Goal: Task Accomplishment & Management: Complete application form

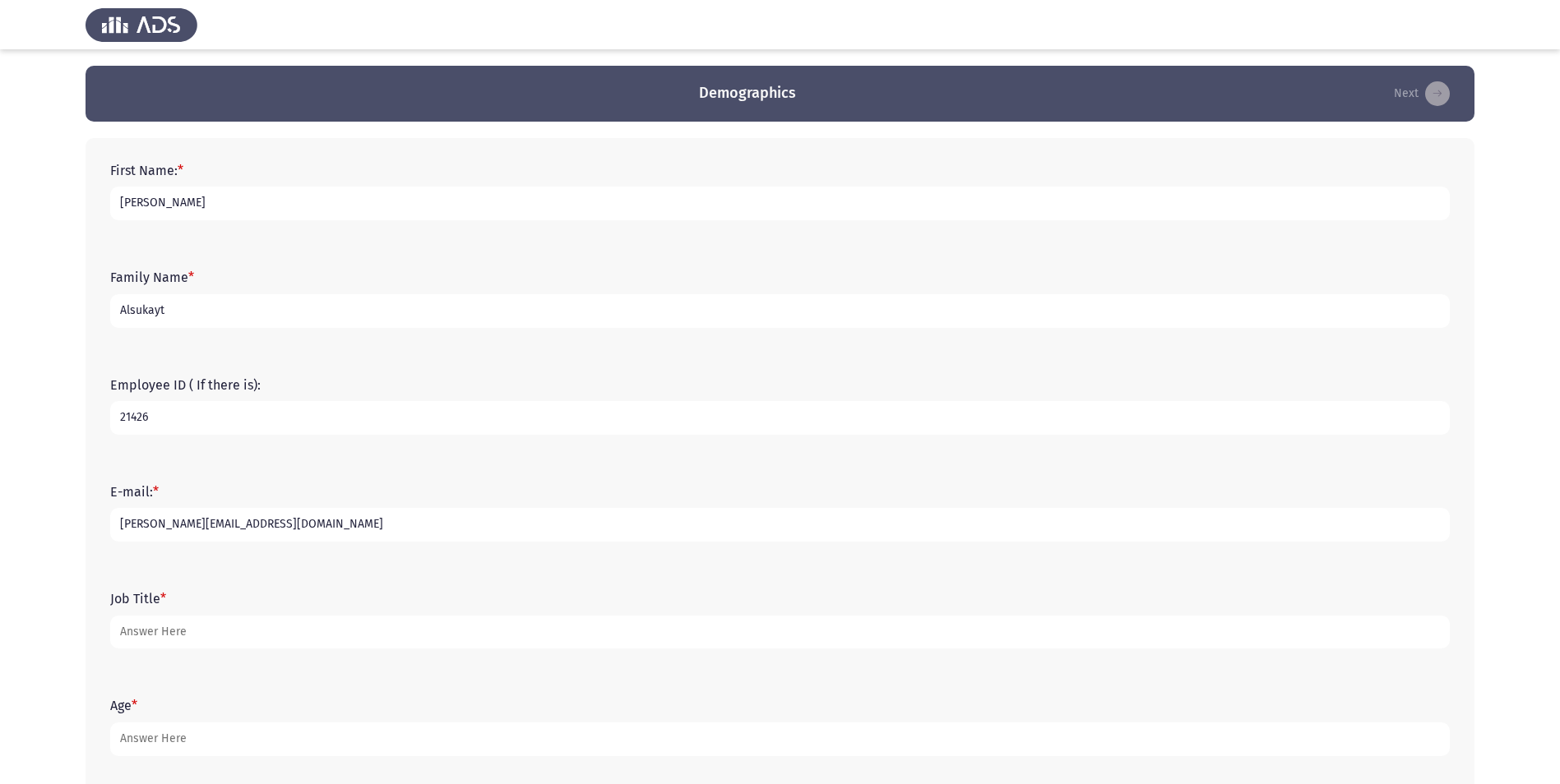
type input "[PERSON_NAME][EMAIL_ADDRESS][DOMAIN_NAME]"
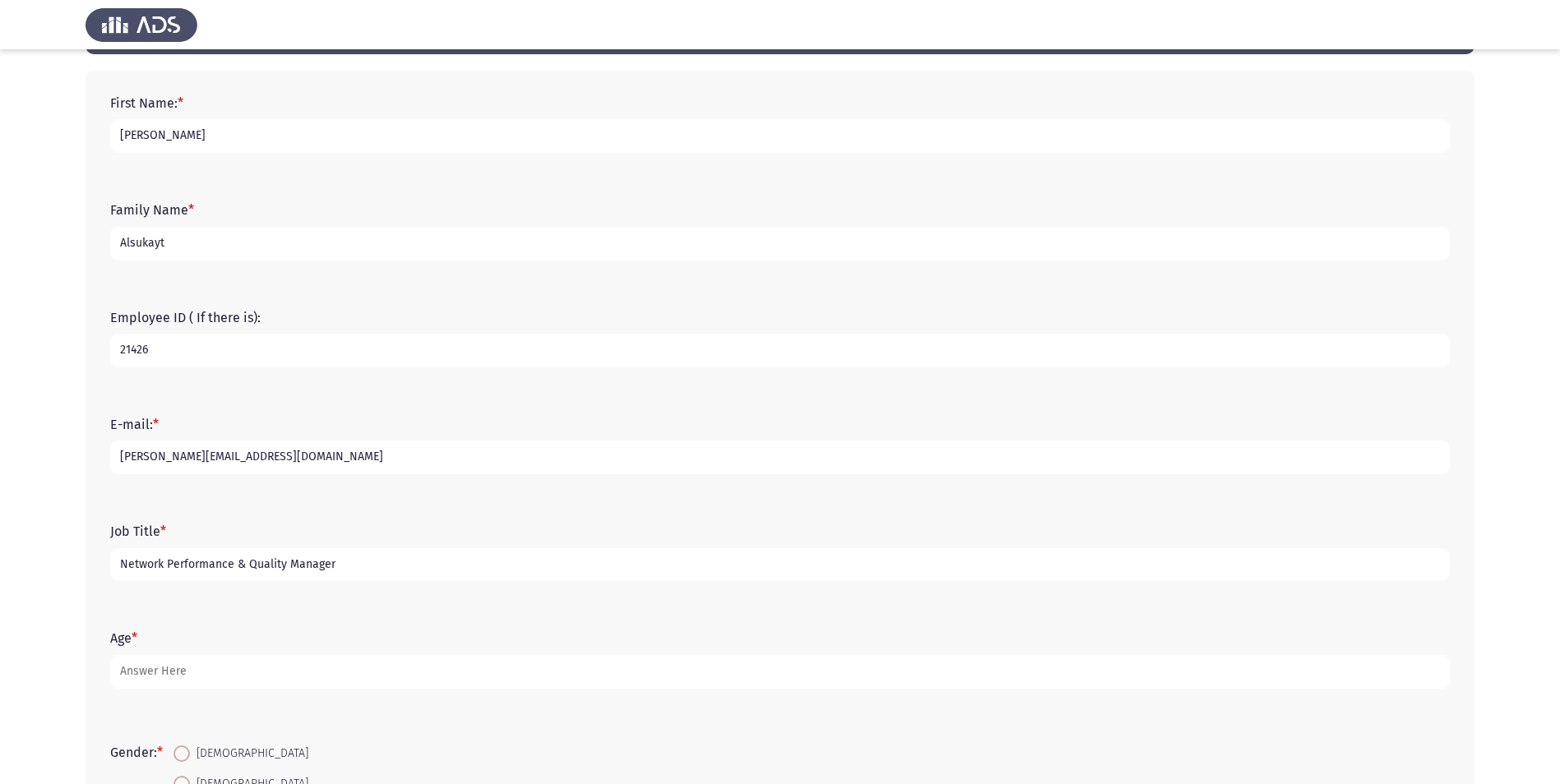
scroll to position [189, 0]
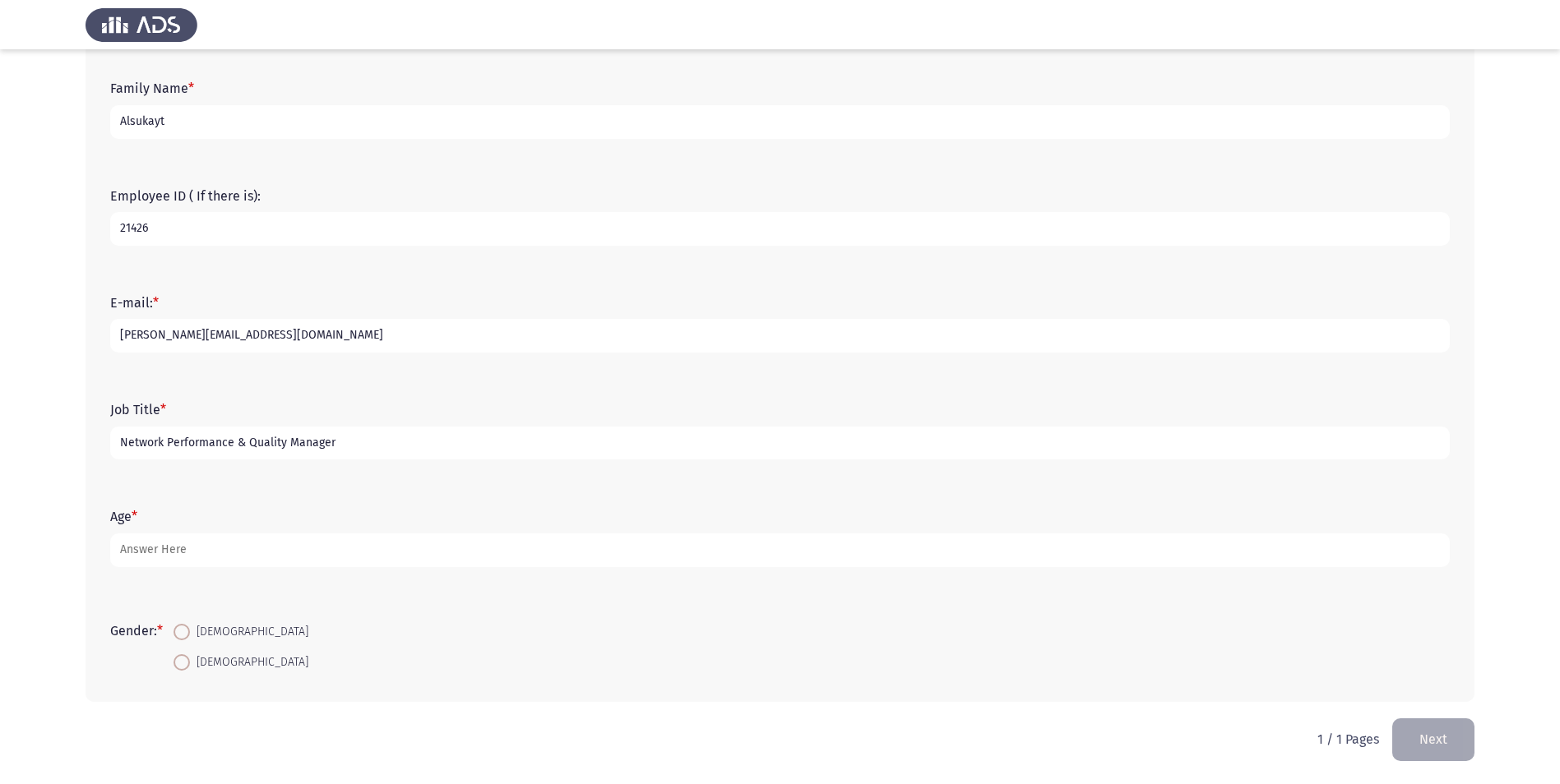
type input "Network Performance & Quality Manager"
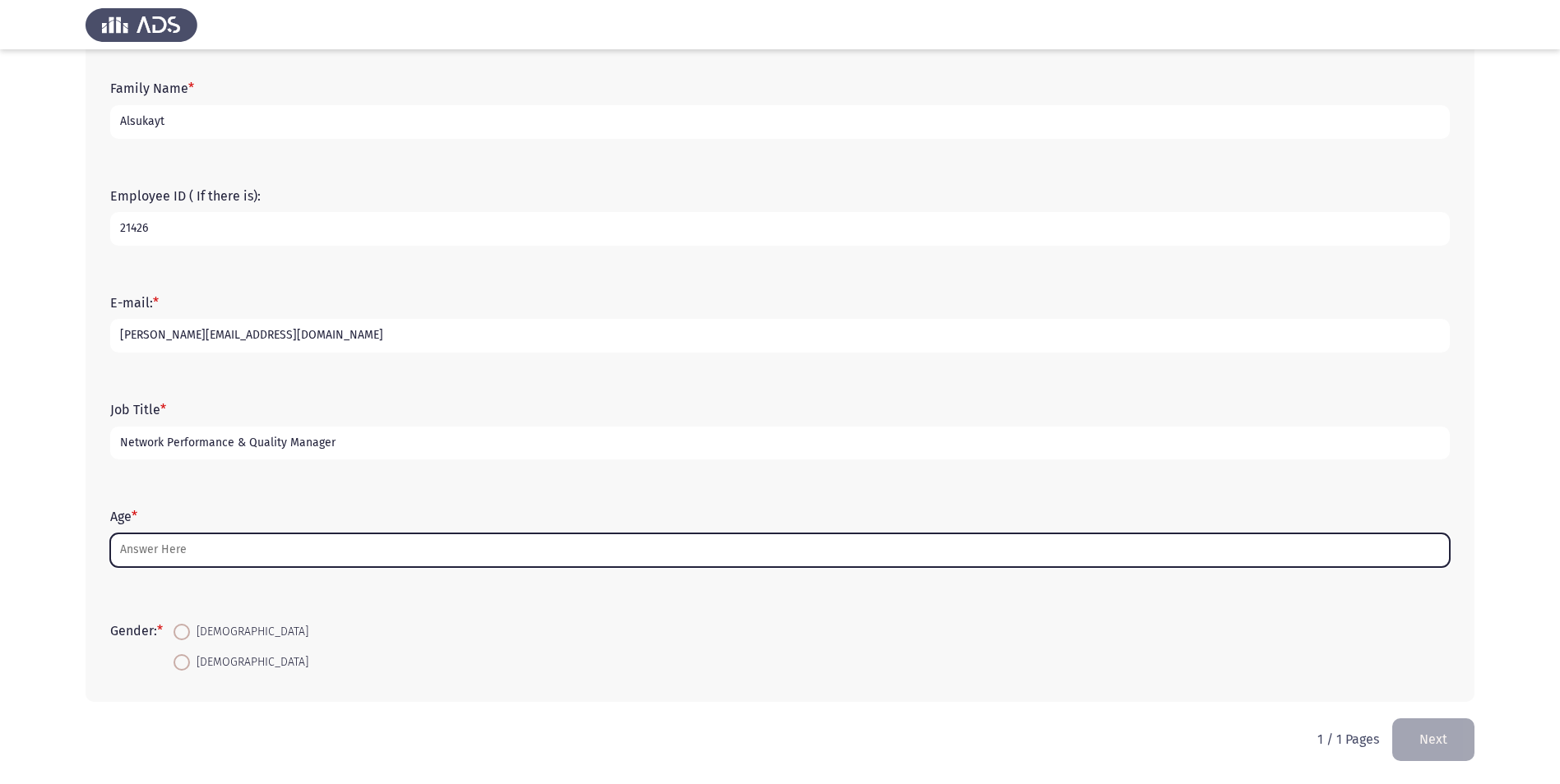
click at [143, 548] on input "Age *" at bounding box center [780, 550] width 1340 height 33
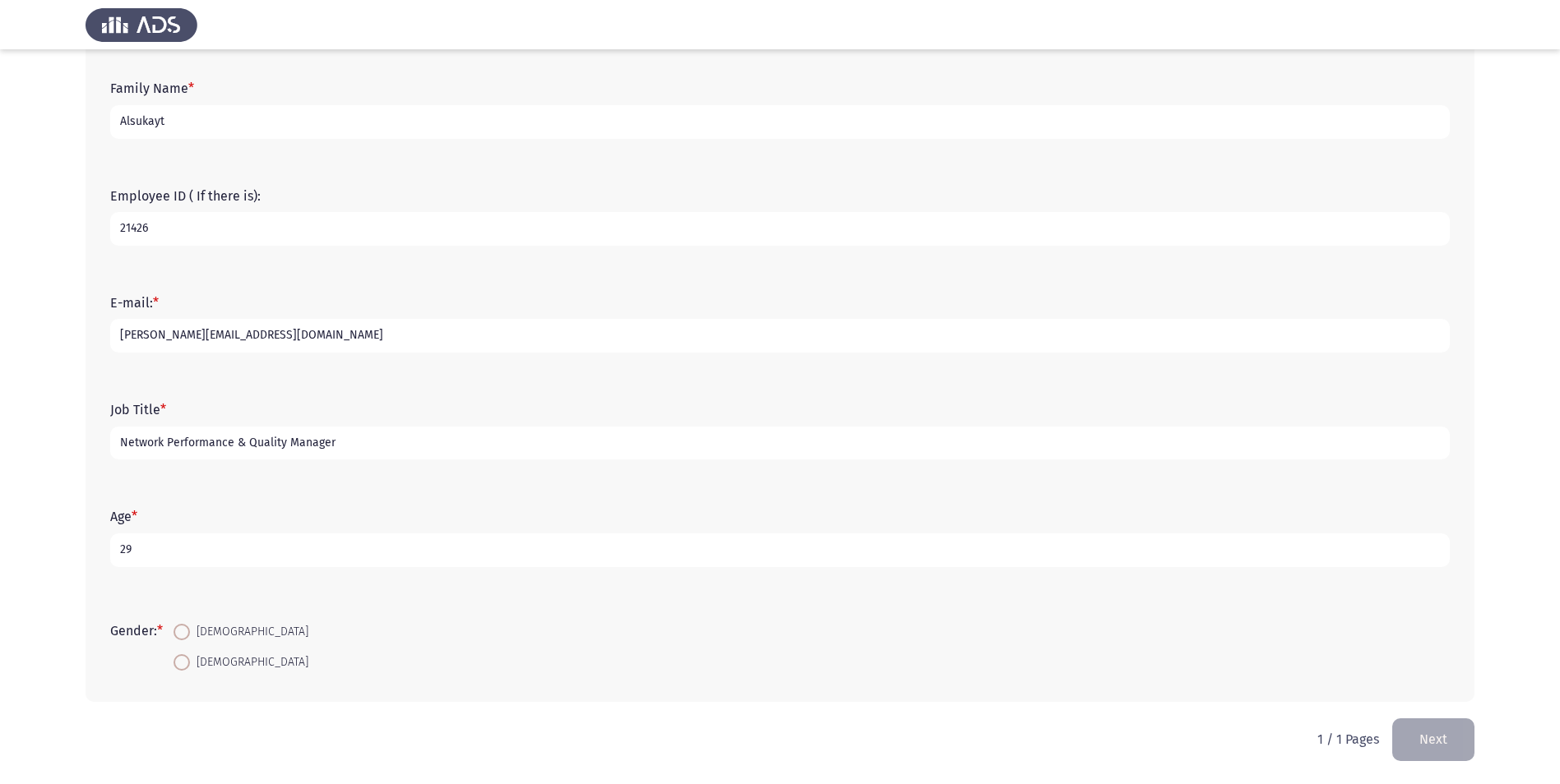
type input "29"
click at [186, 632] on span at bounding box center [181, 632] width 16 height 16
click at [186, 632] on input "[DEMOGRAPHIC_DATA]" at bounding box center [181, 632] width 16 height 16
radio input "true"
click at [1443, 742] on button "Next" at bounding box center [1434, 739] width 82 height 42
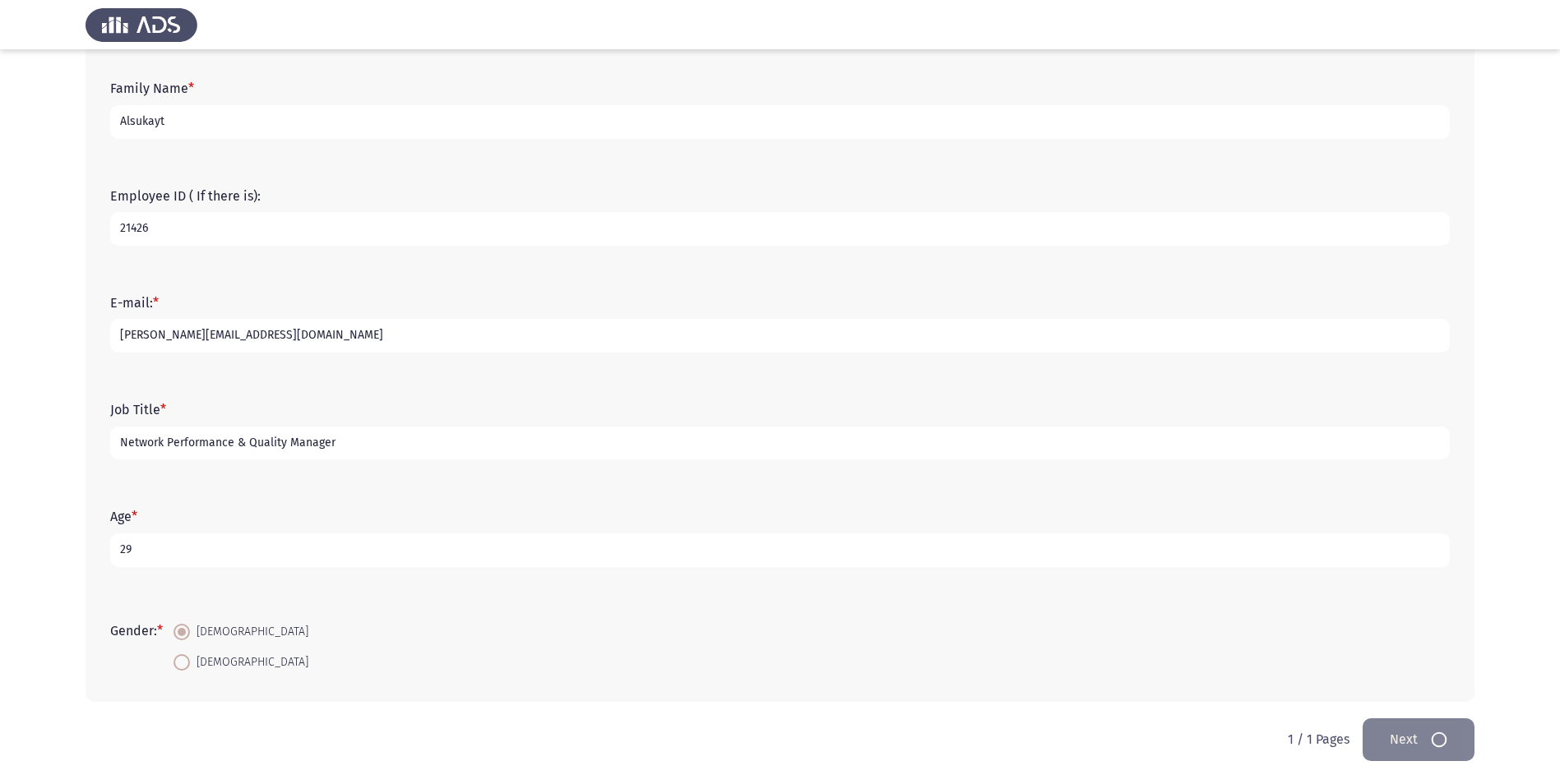
scroll to position [0, 0]
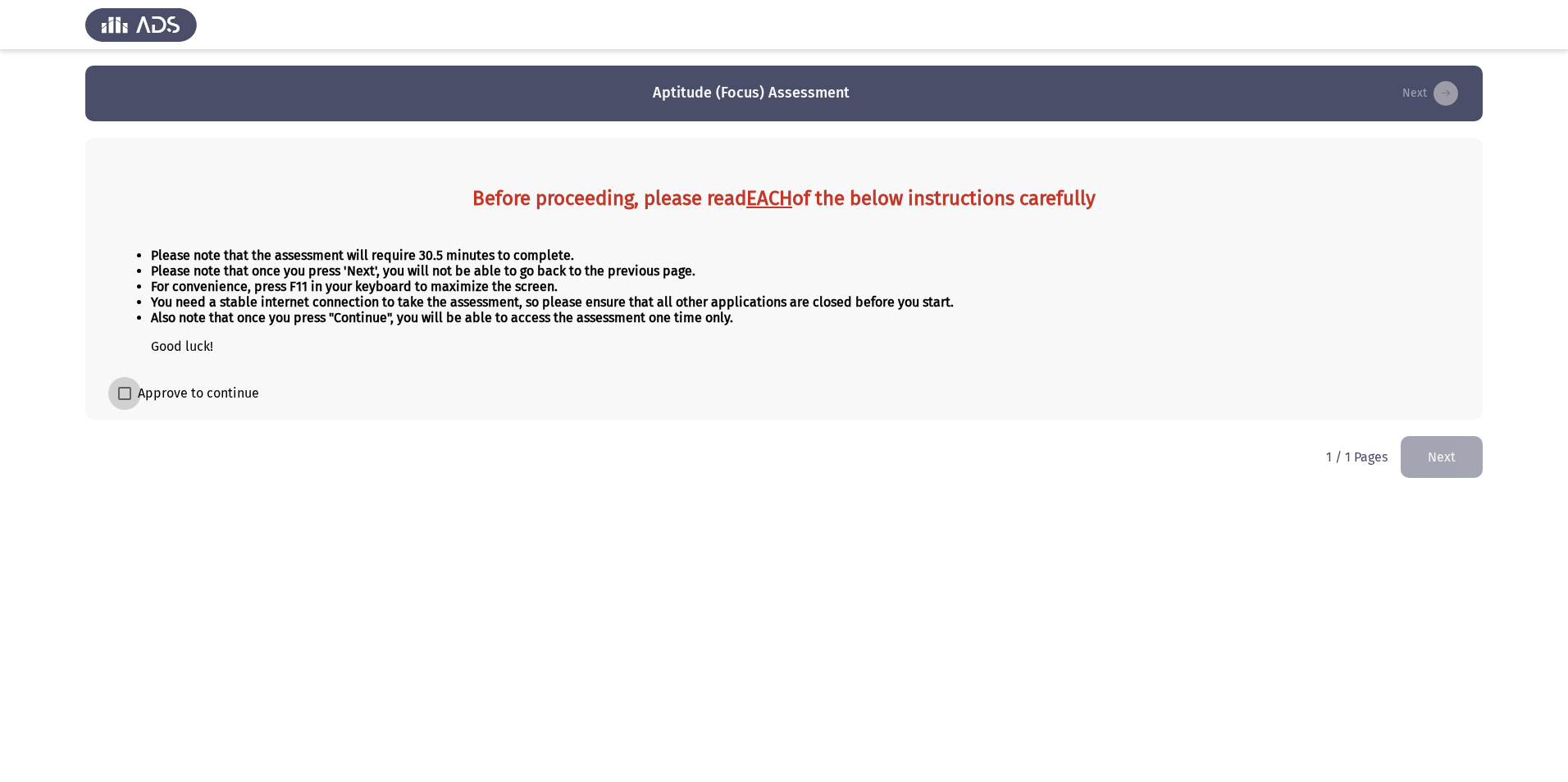
click at [124, 393] on span at bounding box center [124, 393] width 13 height 13
click at [124, 400] on input "Approve to continue" at bounding box center [124, 400] width 1 height 1
checkbox input "true"
click at [1440, 457] on button "Next" at bounding box center [1441, 457] width 82 height 42
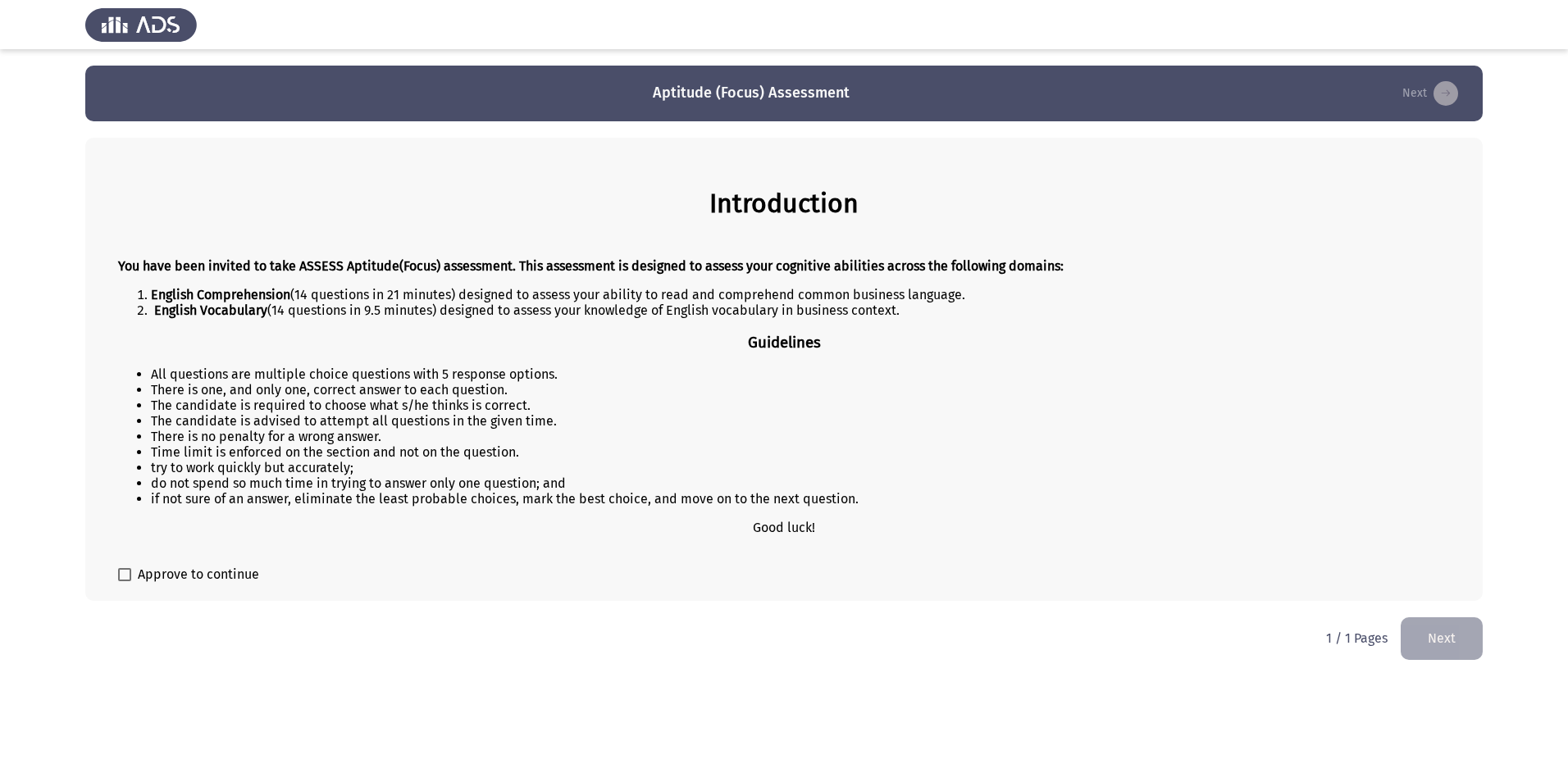
click at [122, 576] on span at bounding box center [124, 575] width 13 height 13
click at [124, 582] on input "Approve to continue" at bounding box center [124, 582] width 1 height 1
checkbox input "true"
click at [1466, 637] on button "Next" at bounding box center [1441, 638] width 82 height 42
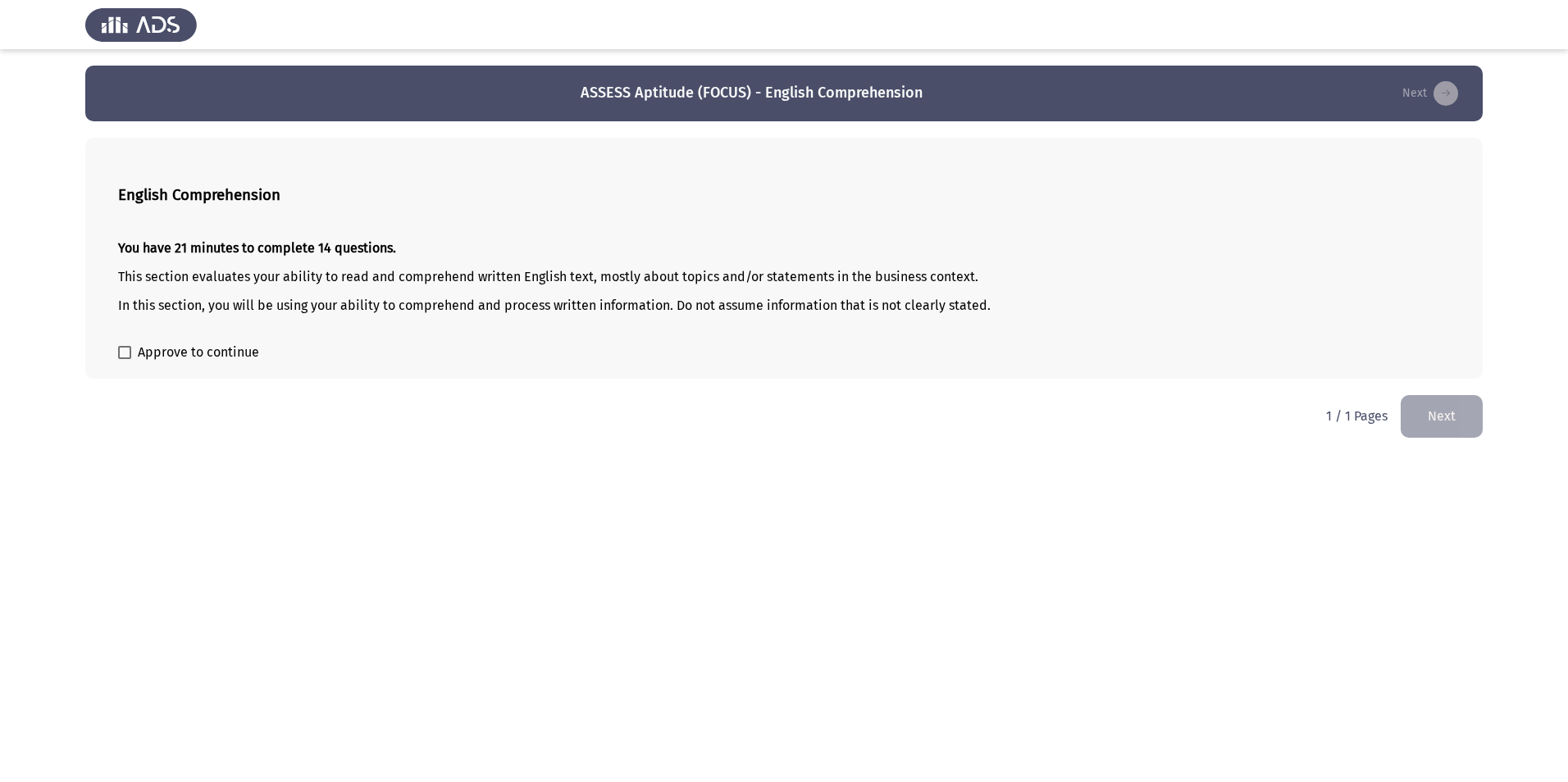
click at [125, 358] on span at bounding box center [124, 352] width 13 height 13
click at [125, 359] on input "Approve to continue" at bounding box center [124, 359] width 1 height 1
checkbox input "true"
click at [1451, 419] on button "Next" at bounding box center [1441, 416] width 82 height 42
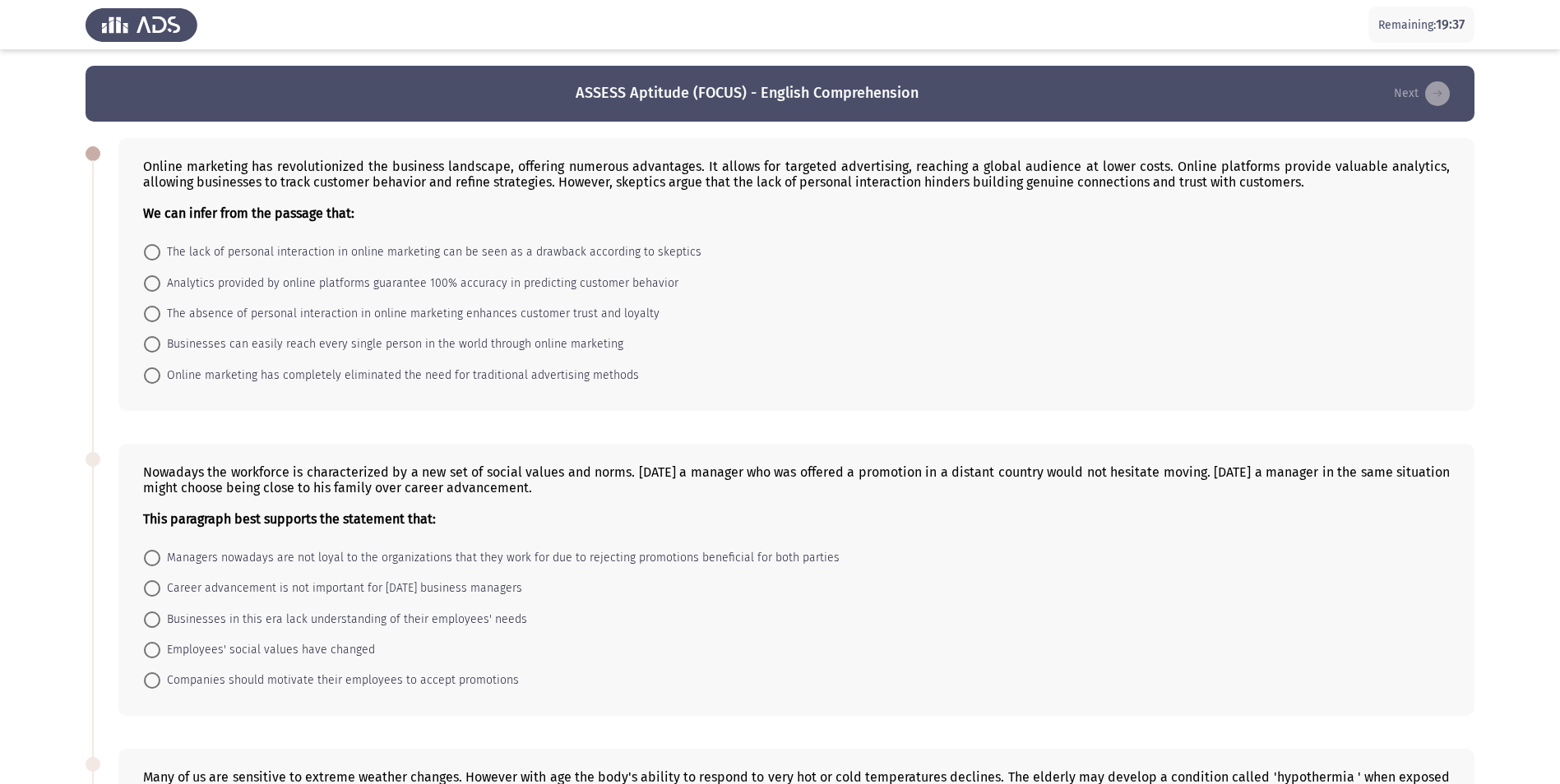
click at [216, 252] on span "The lack of personal interaction in online marketing can be seen as a drawback …" at bounding box center [431, 252] width 541 height 20
click at [161, 252] on input "The lack of personal interaction in online marketing can be seen as a drawback …" at bounding box center [152, 252] width 16 height 16
radio input "true"
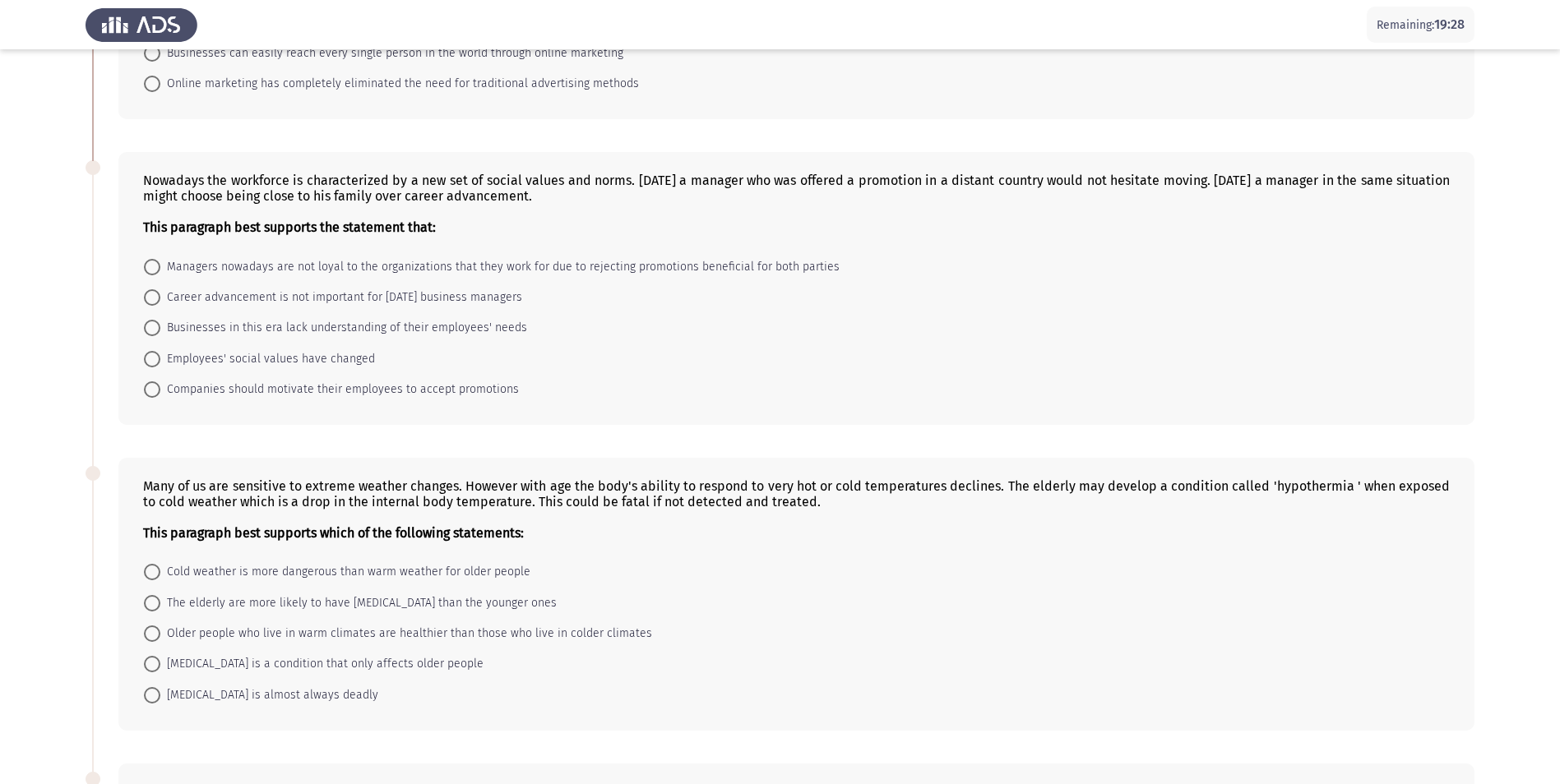
scroll to position [329, 0]
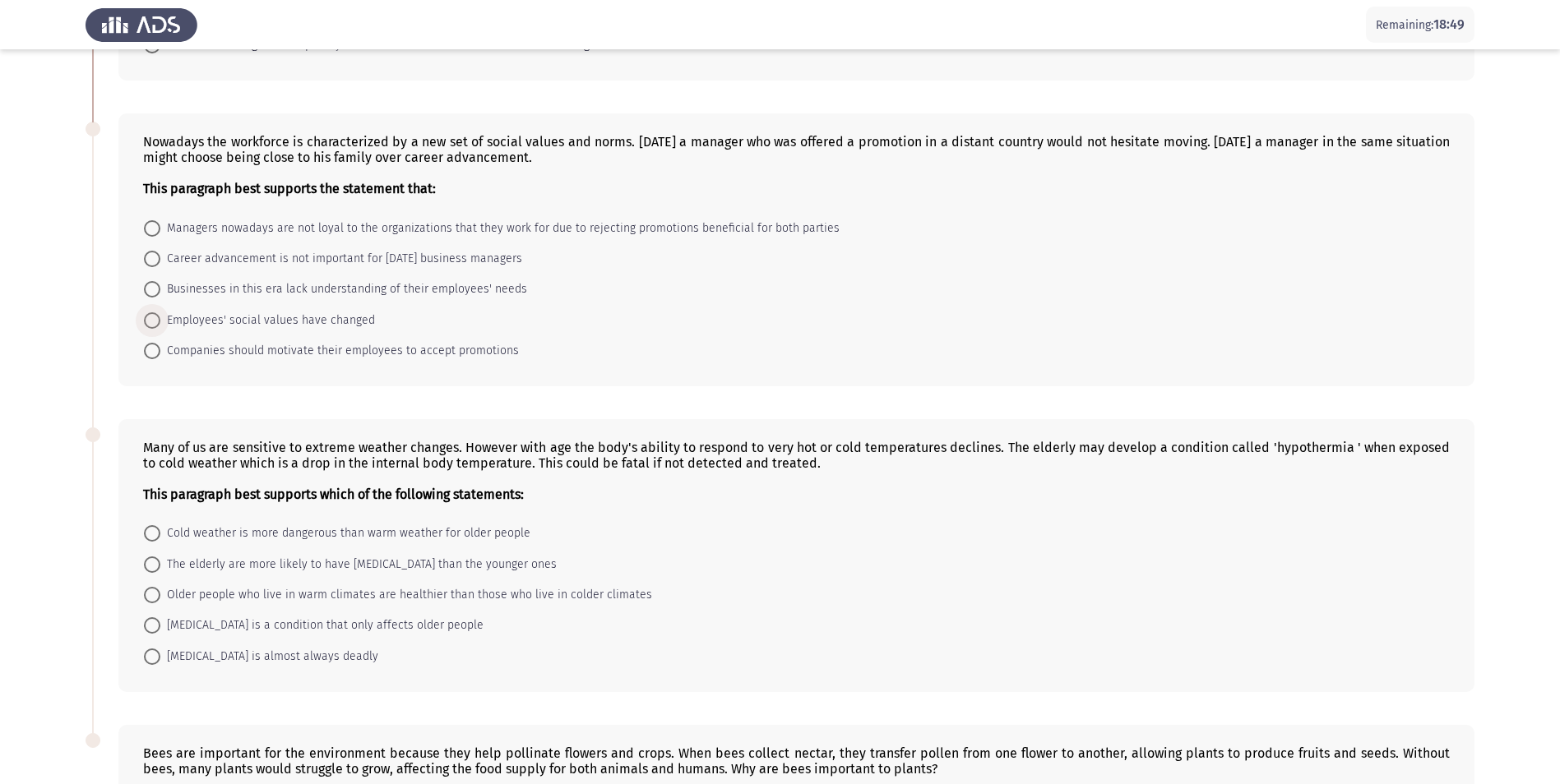
click at [274, 319] on span "Employees' social values have changed" at bounding box center [268, 320] width 215 height 20
click at [161, 319] on input "Employees' social values have changed" at bounding box center [152, 320] width 16 height 16
radio input "true"
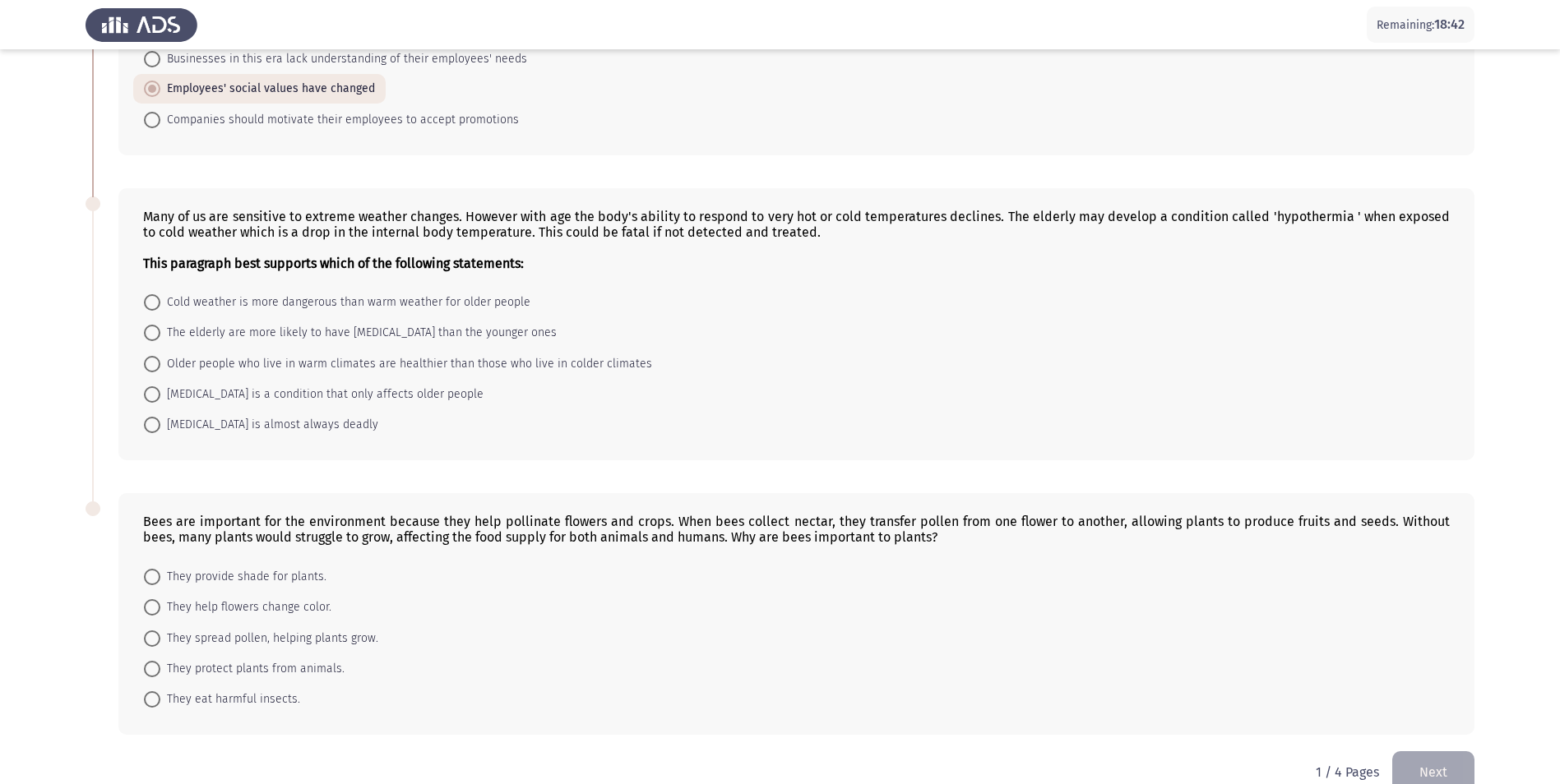
scroll to position [575, 0]
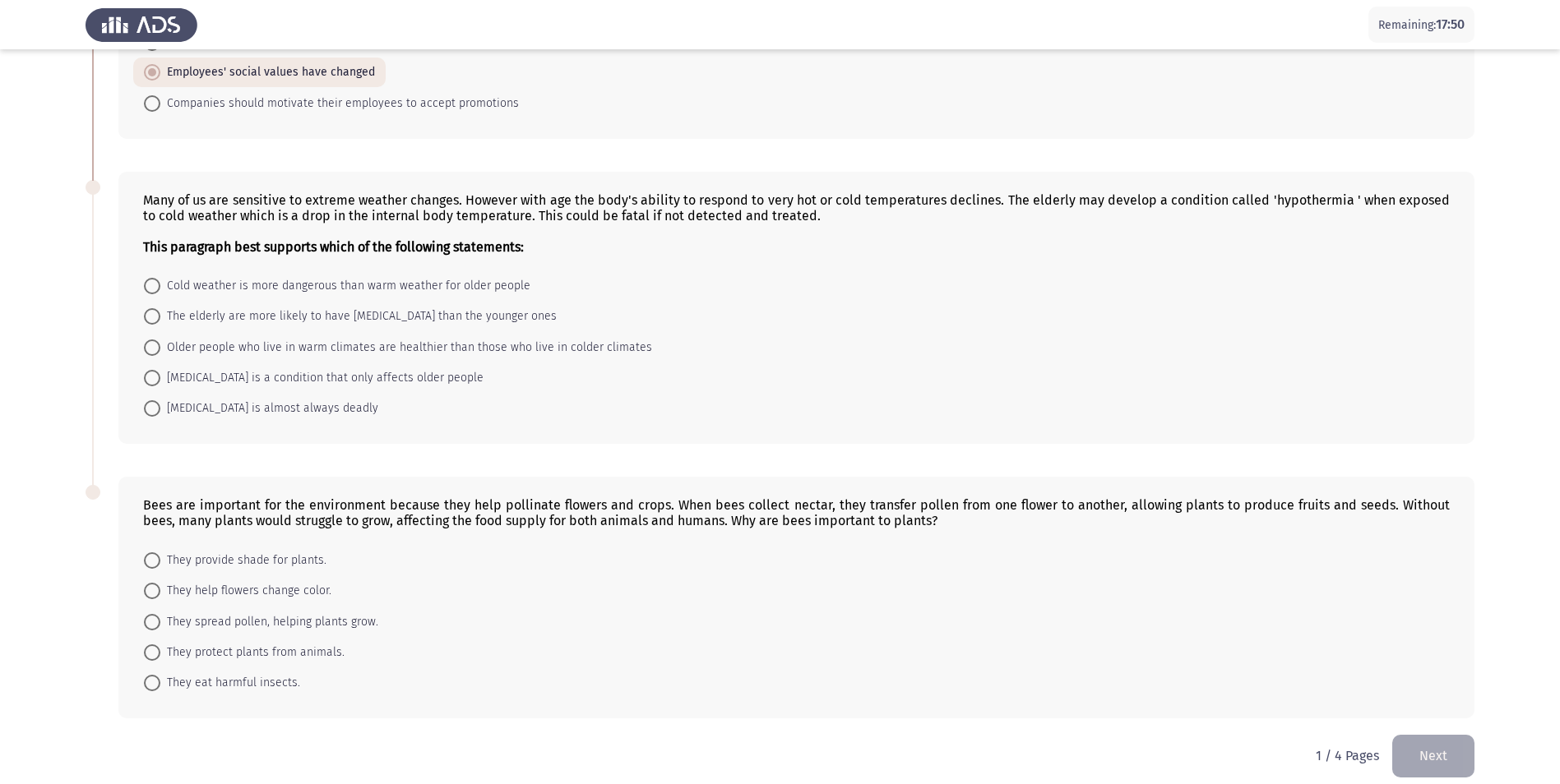
click at [469, 313] on span "The elderly are more likely to have [MEDICAL_DATA] than the younger ones" at bounding box center [359, 316] width 397 height 20
click at [161, 313] on input "The elderly are more likely to have [MEDICAL_DATA] than the younger ones" at bounding box center [152, 316] width 16 height 16
radio input "true"
click at [250, 622] on span "They spread pollen, helping plants grow." at bounding box center [270, 620] width 218 height 20
click at [161, 622] on input "They spread pollen, helping plants grow." at bounding box center [152, 620] width 16 height 16
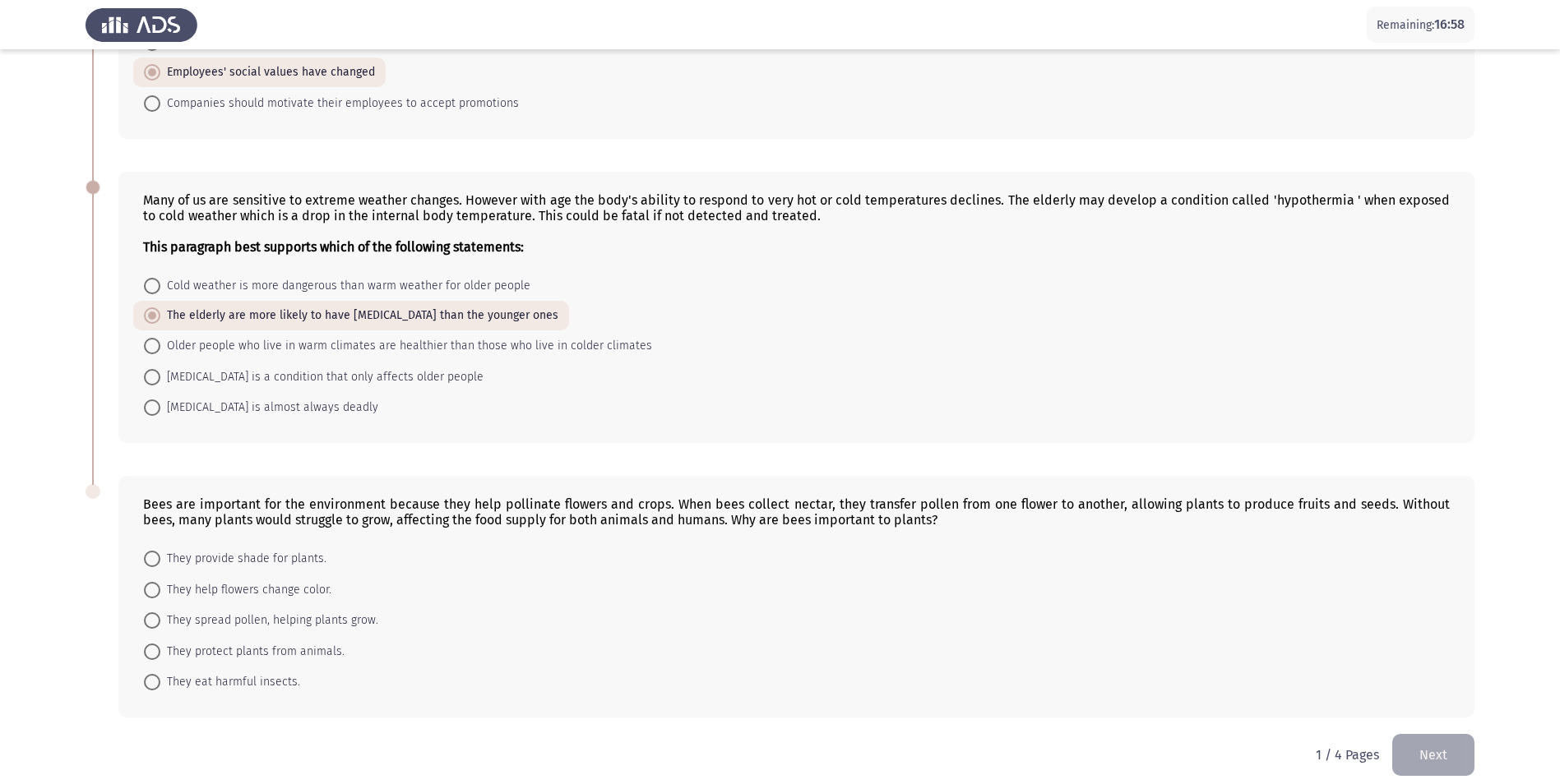
radio input "true"
click at [1433, 758] on button "Next" at bounding box center [1434, 754] width 82 height 42
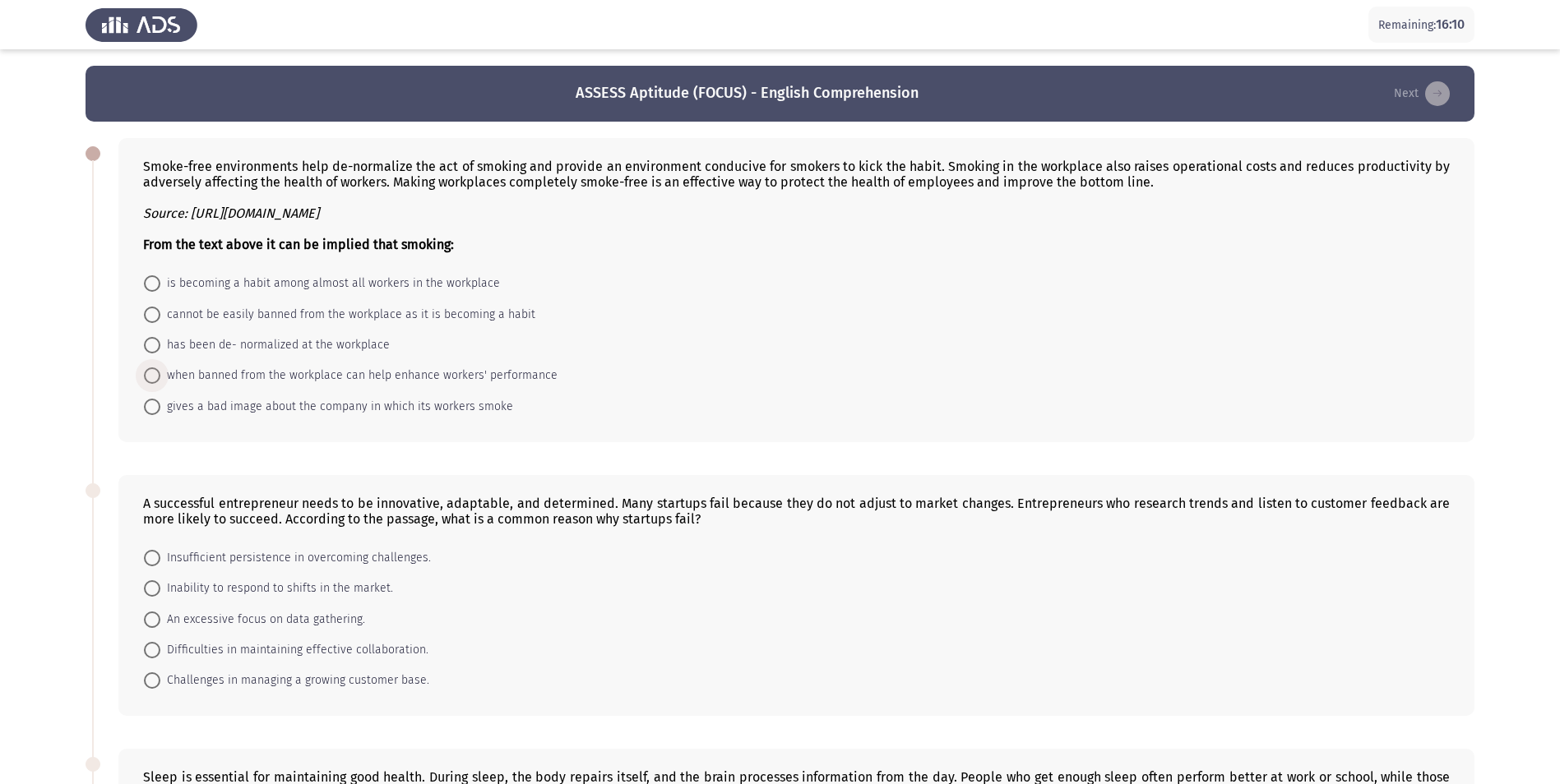
click at [395, 371] on span "when banned from the workplace can help enhance workers' performance" at bounding box center [359, 375] width 397 height 20
click at [161, 371] on input "when banned from the workplace can help enhance workers' performance" at bounding box center [152, 375] width 16 height 16
radio input "true"
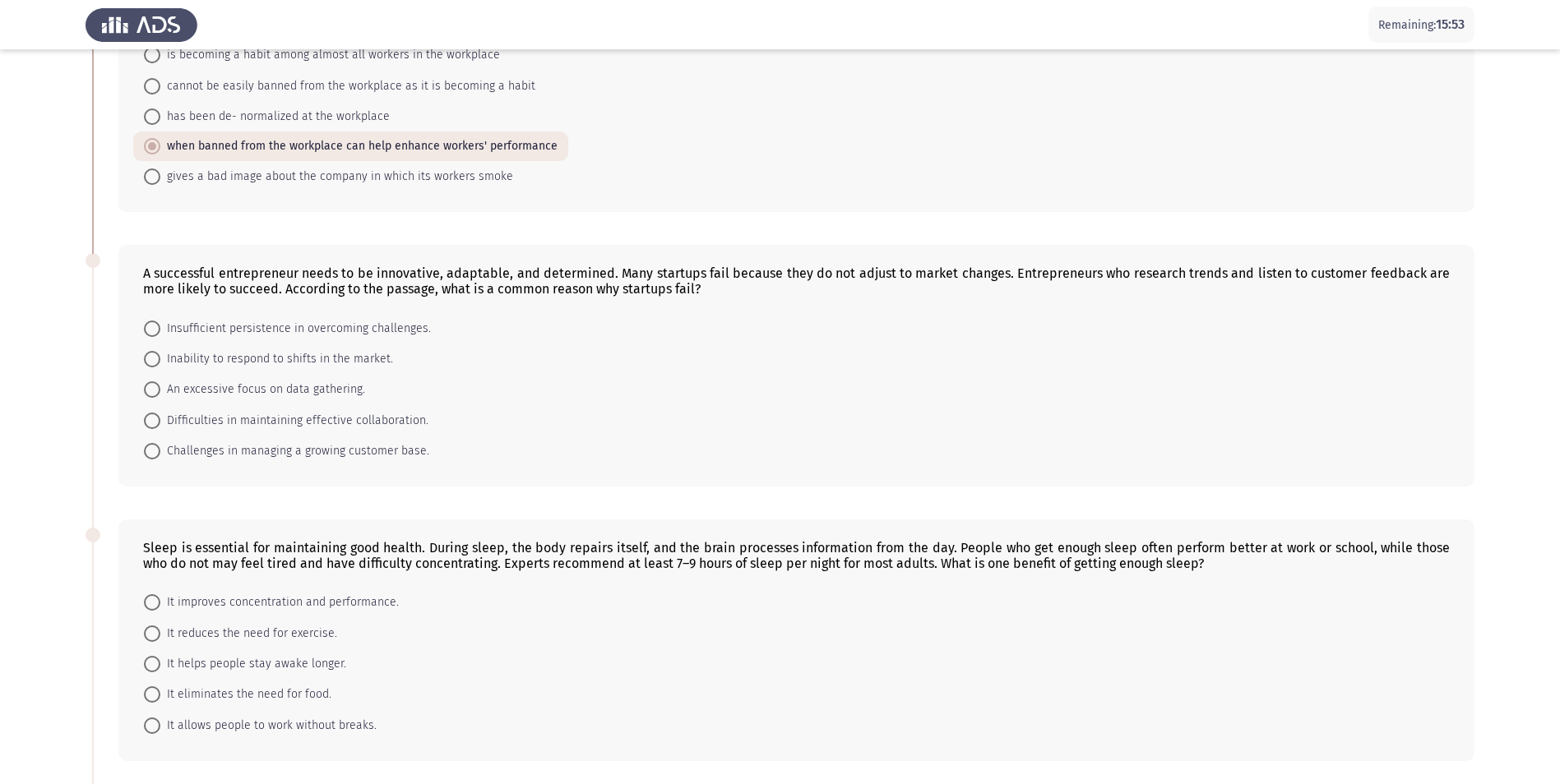
scroll to position [246, 0]
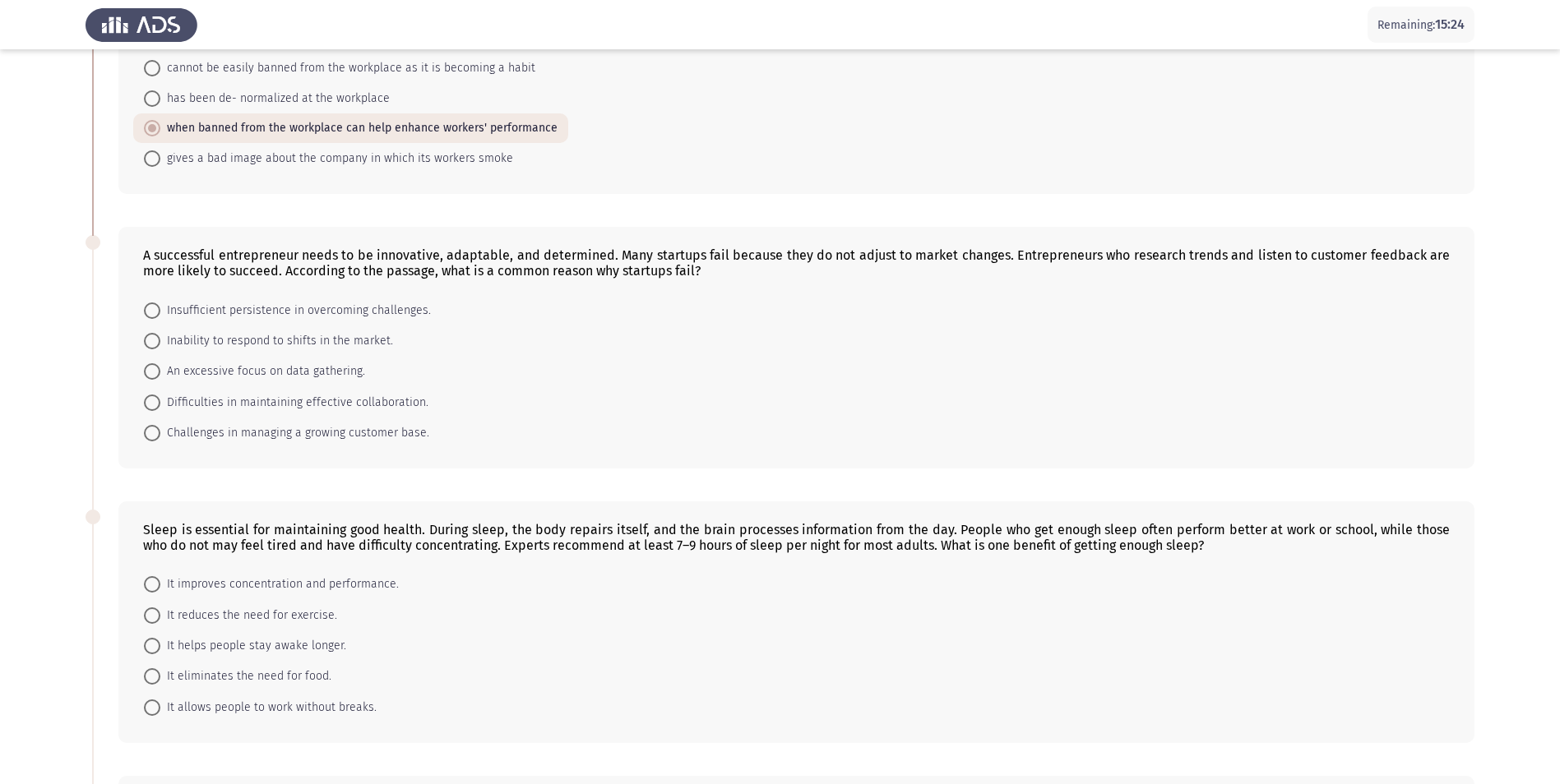
click at [361, 339] on span "Inability to respond to shifts in the market." at bounding box center [277, 341] width 233 height 20
click at [161, 339] on input "Inability to respond to shifts in the market." at bounding box center [152, 341] width 16 height 16
radio input "true"
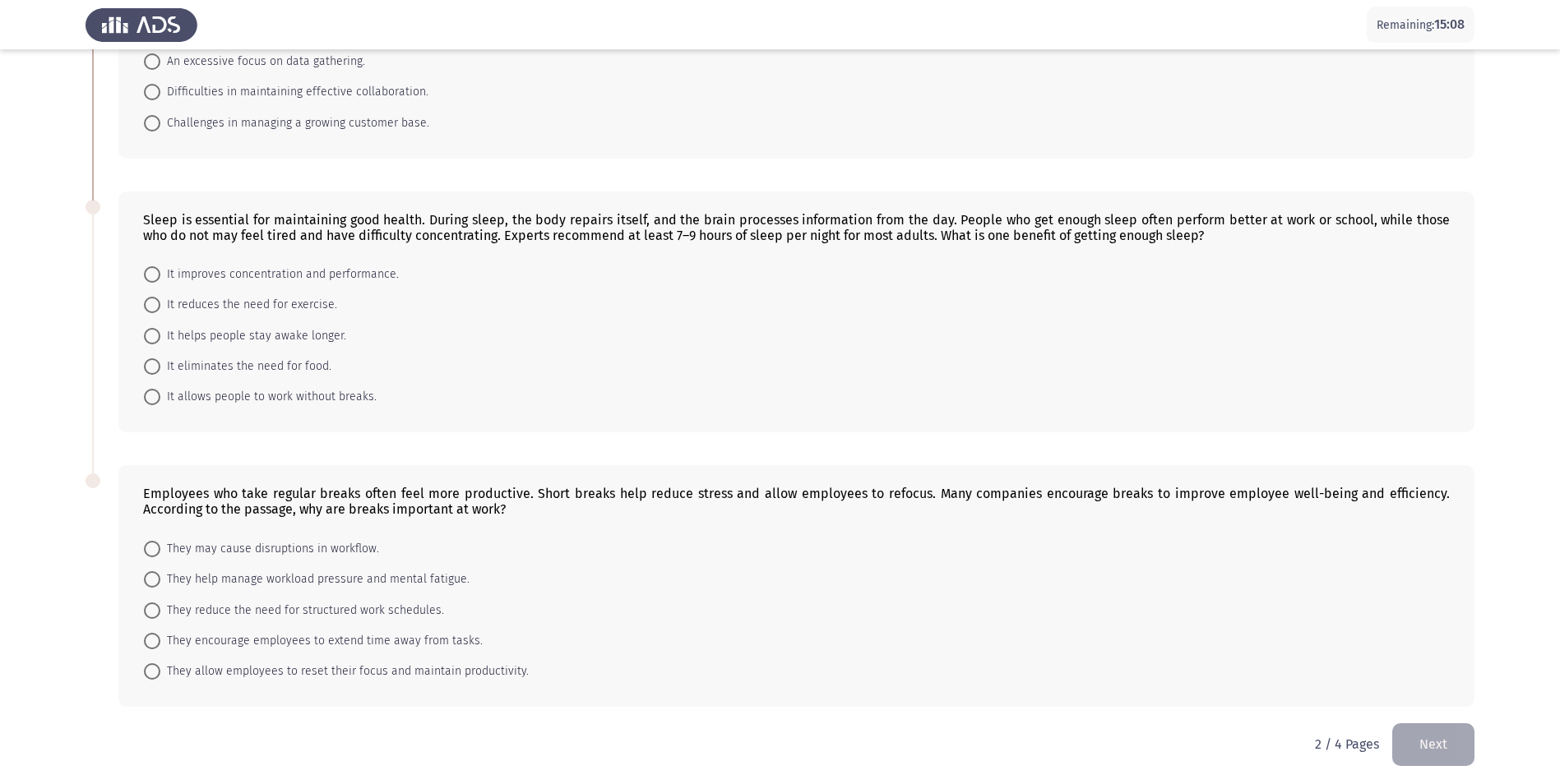
scroll to position [561, 0]
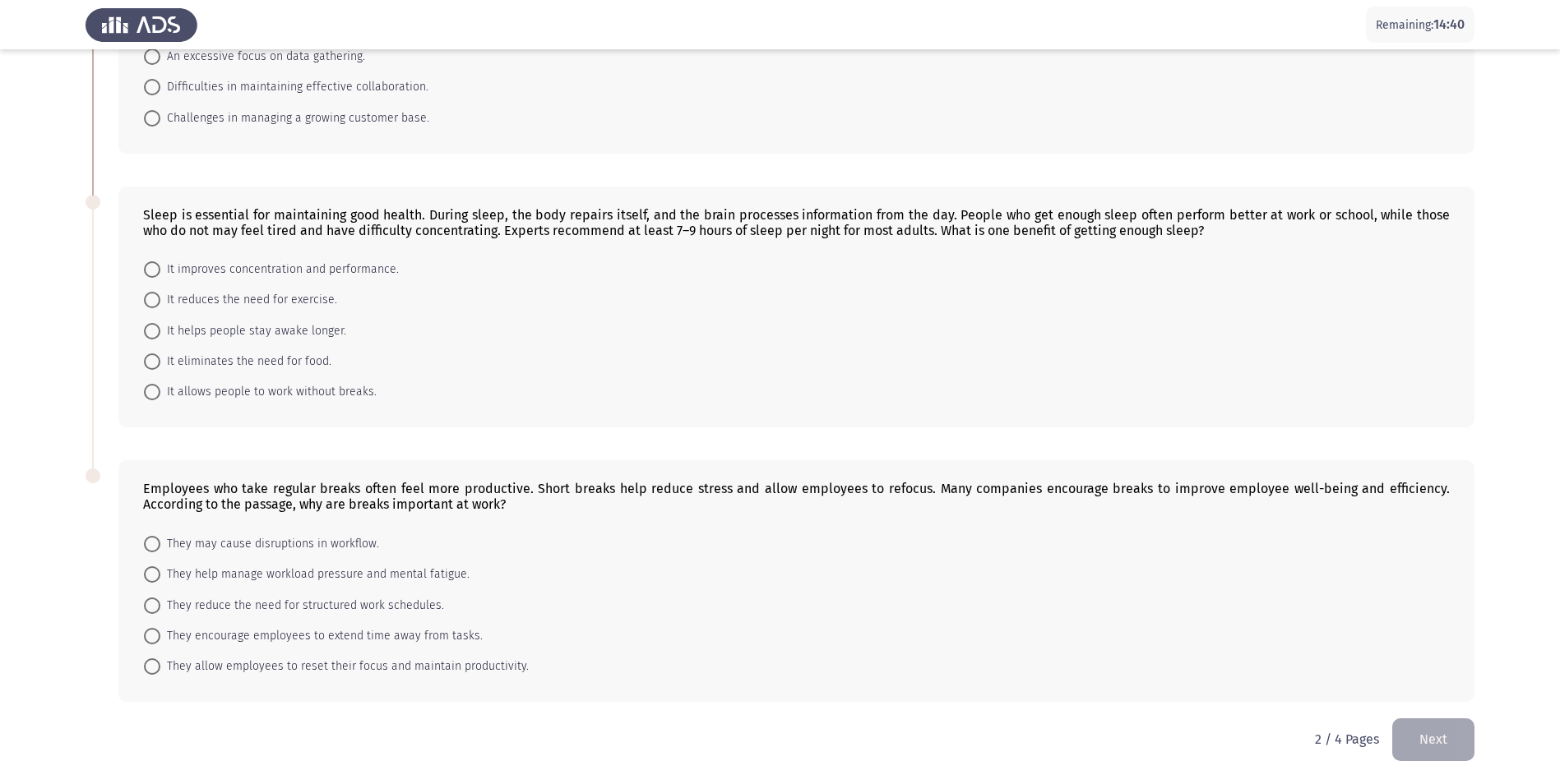
click at [362, 262] on span "It improves concentration and performance." at bounding box center [280, 270] width 239 height 20
click at [161, 262] on input "It improves concentration and performance." at bounding box center [152, 269] width 16 height 16
radio input "true"
click at [403, 576] on span "They help manage workload pressure and mental fatigue." at bounding box center [315, 574] width 309 height 20
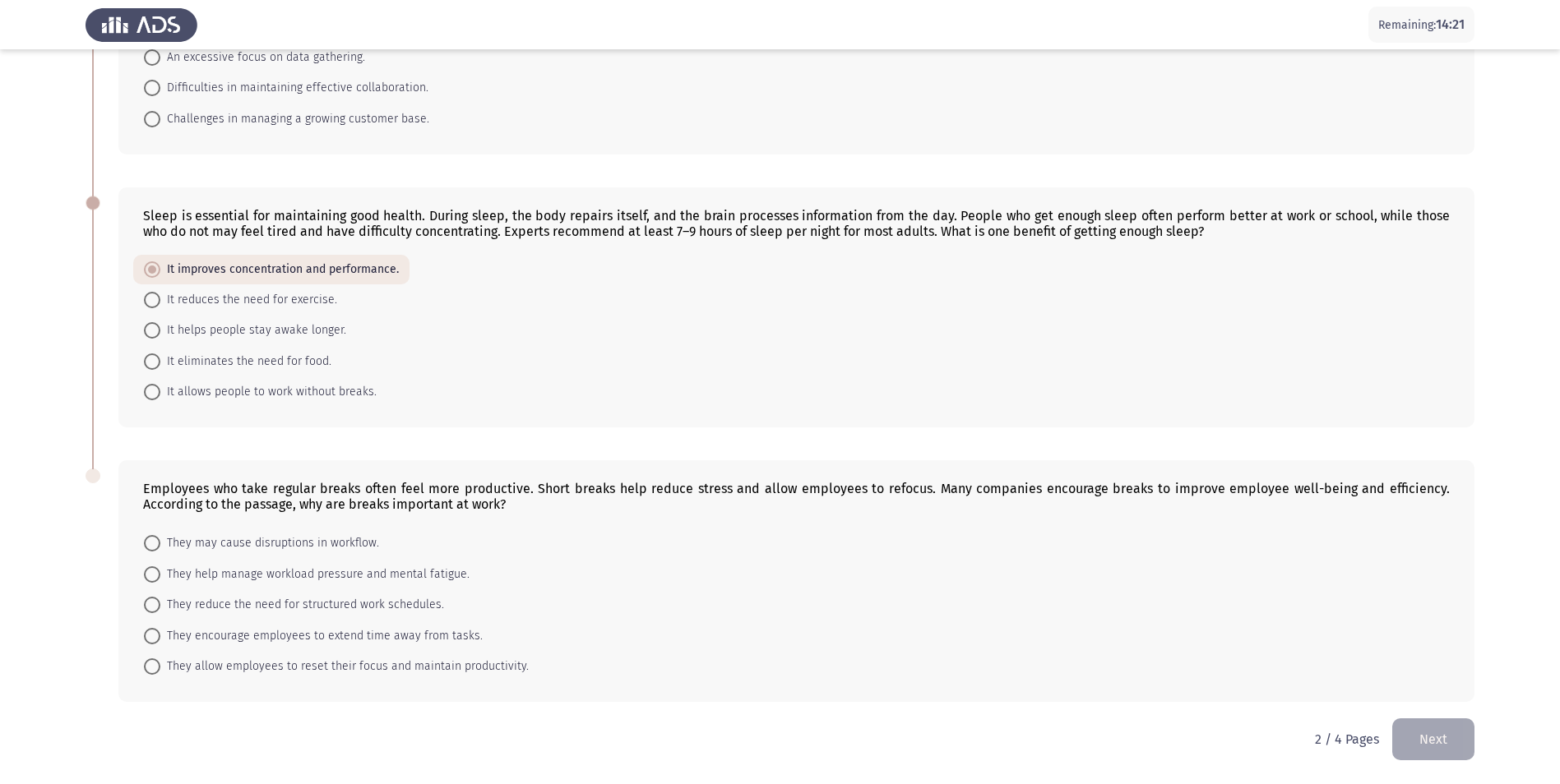
click at [161, 576] on input "They help manage workload pressure and mental fatigue." at bounding box center [152, 574] width 16 height 16
radio input "true"
click at [404, 670] on span "They allow employees to reset their focus and maintain productivity." at bounding box center [344, 666] width 369 height 20
click at [161, 670] on input "They allow employees to reset their focus and maintain productivity." at bounding box center [152, 666] width 16 height 16
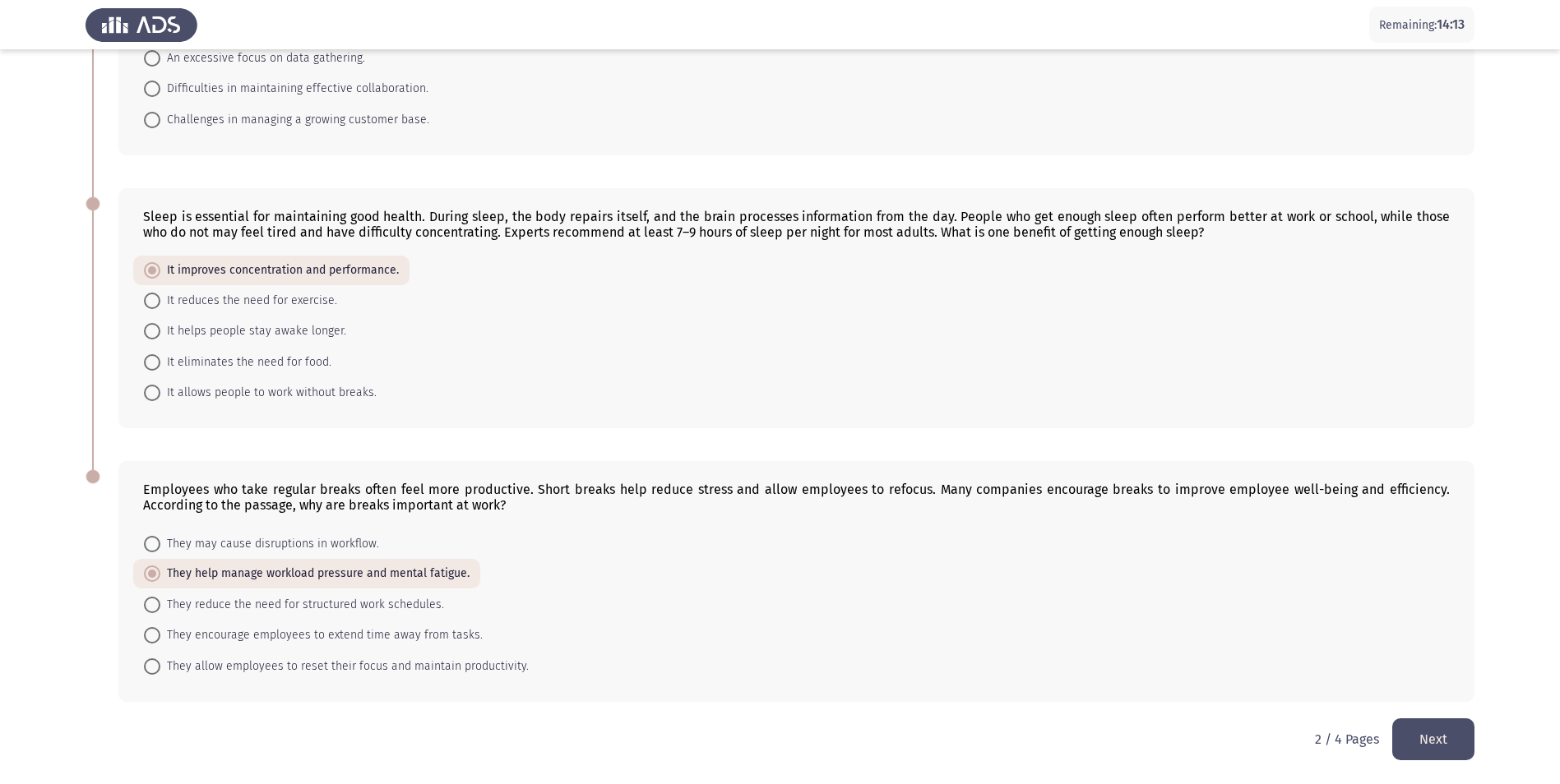
radio input "true"
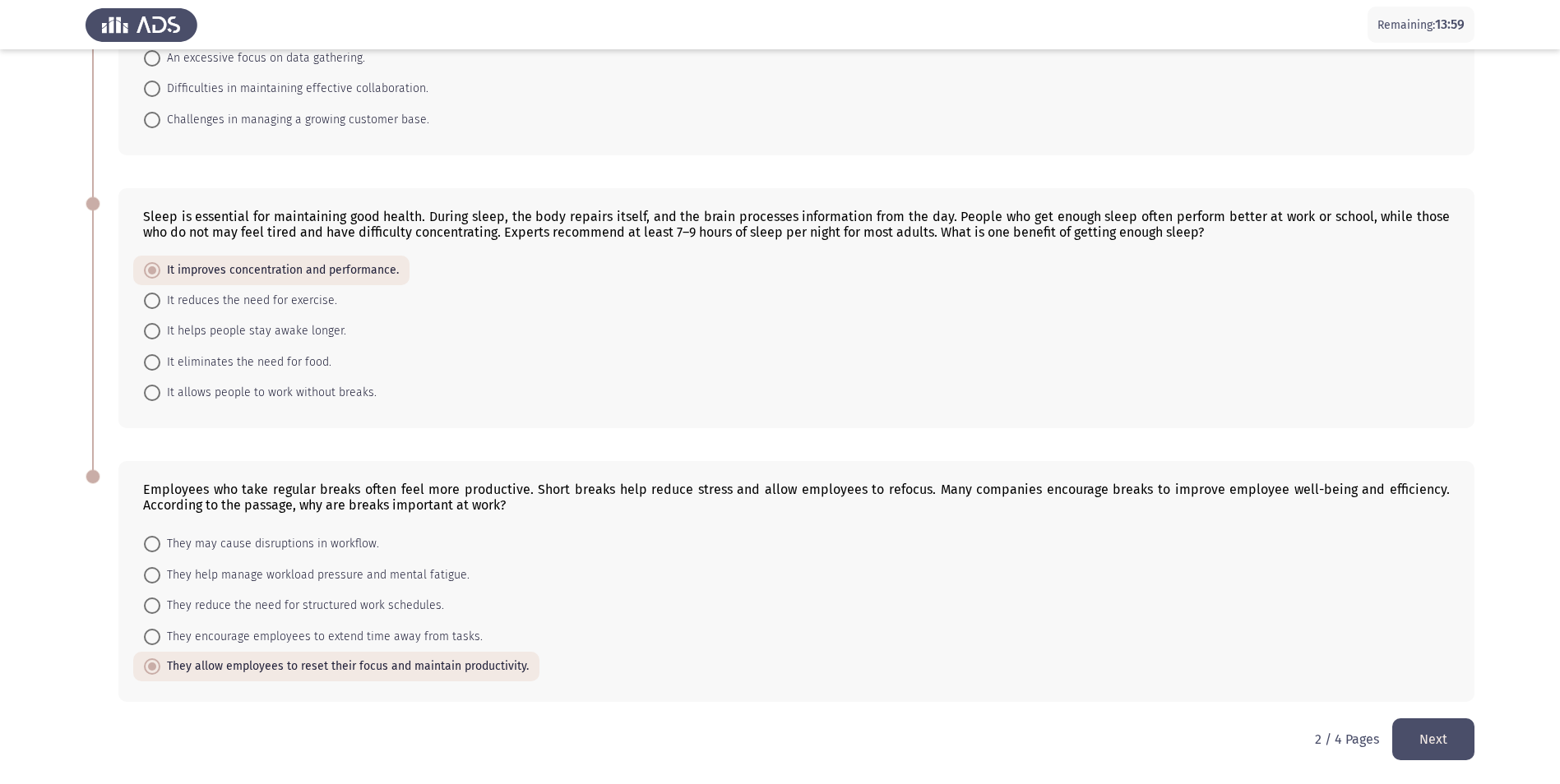
click at [1437, 737] on button "Next" at bounding box center [1434, 739] width 82 height 42
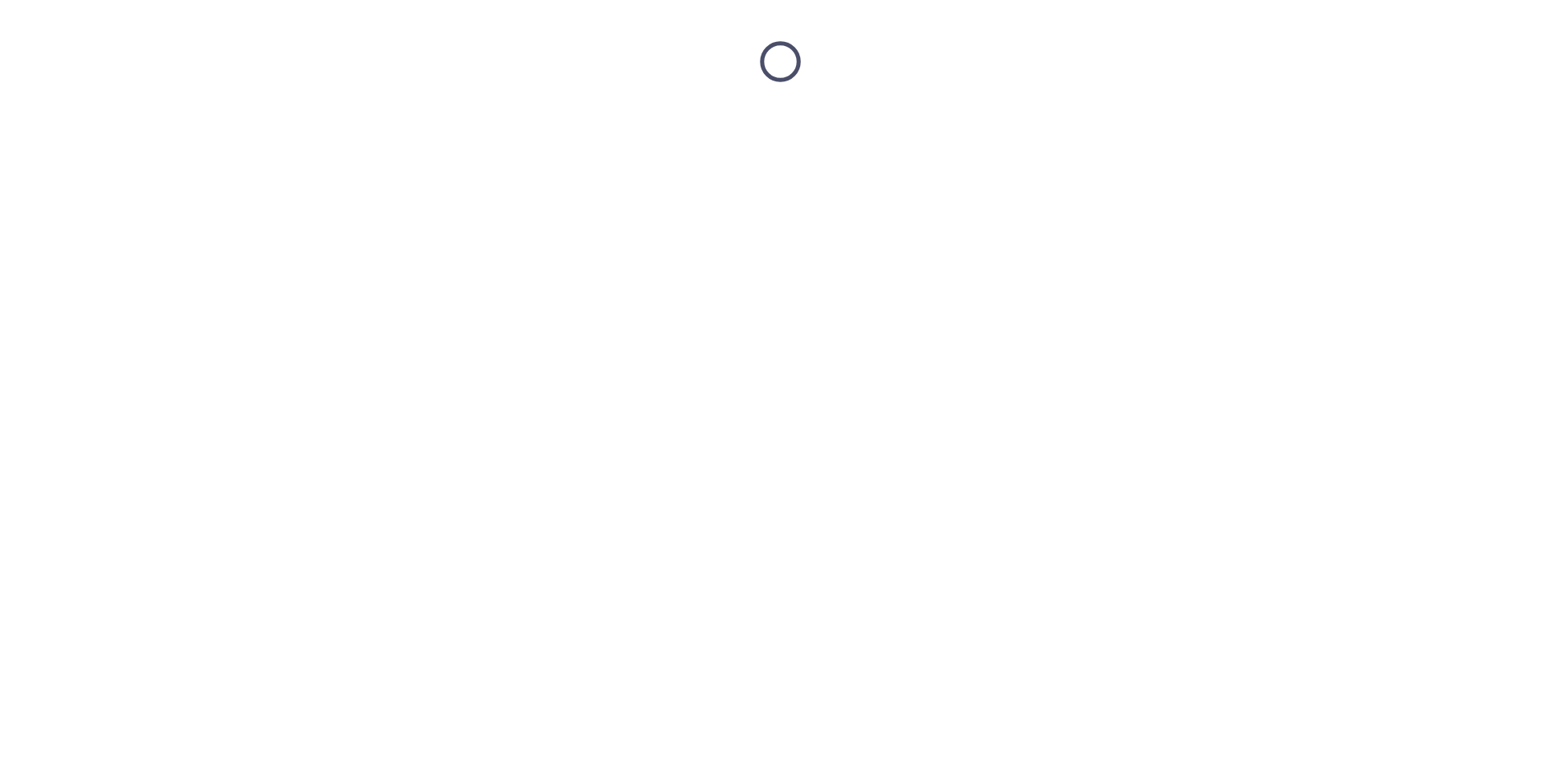
scroll to position [0, 0]
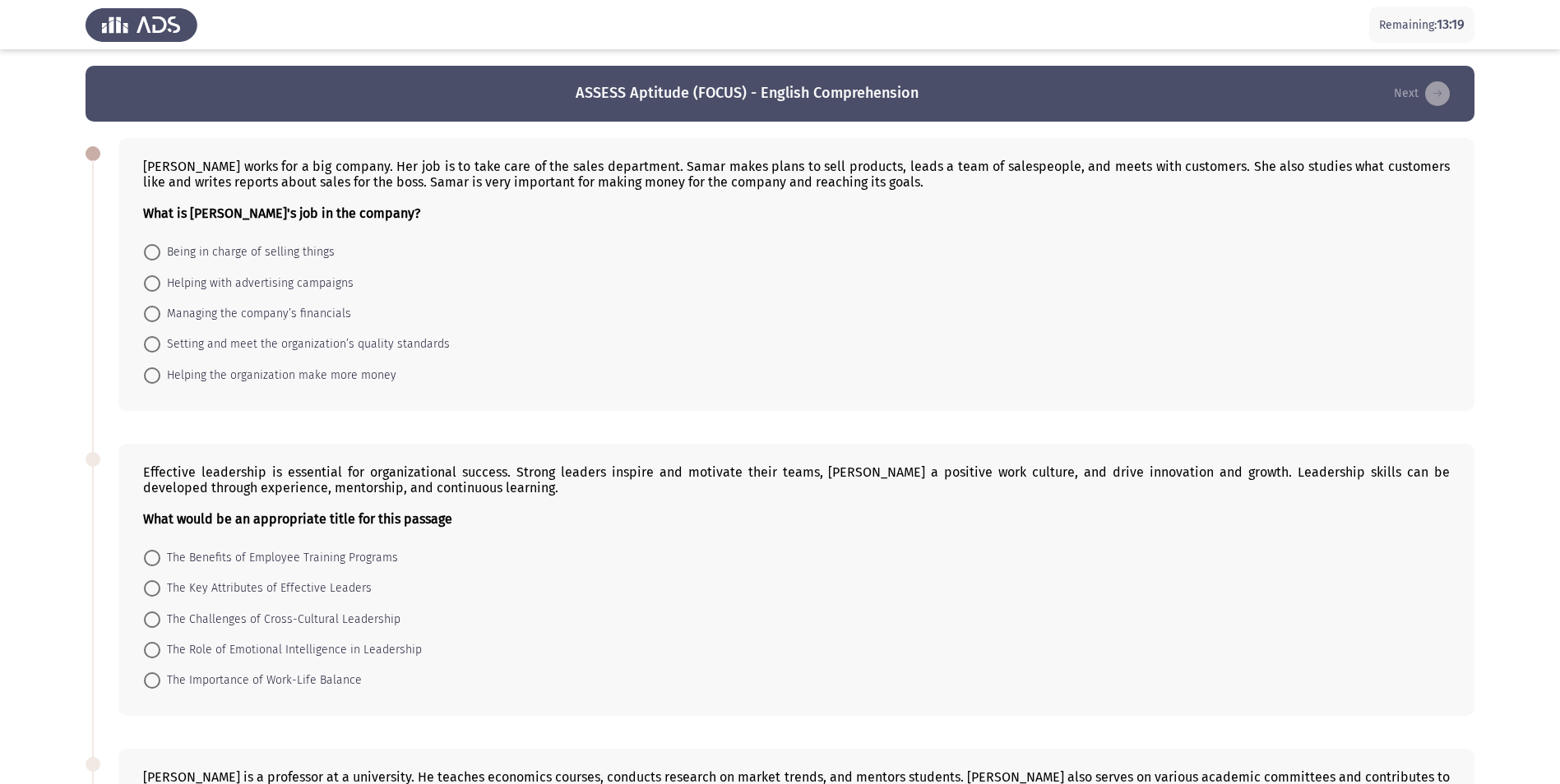
click at [354, 377] on span "Helping the organization make more money" at bounding box center [278, 375] width 236 height 20
click at [161, 377] on input "Helping the organization make more money" at bounding box center [152, 375] width 16 height 16
radio input "true"
click at [260, 249] on span "Being in charge of selling things" at bounding box center [247, 252] width 174 height 20
click at [161, 249] on input "Being in charge of selling things" at bounding box center [152, 252] width 16 height 16
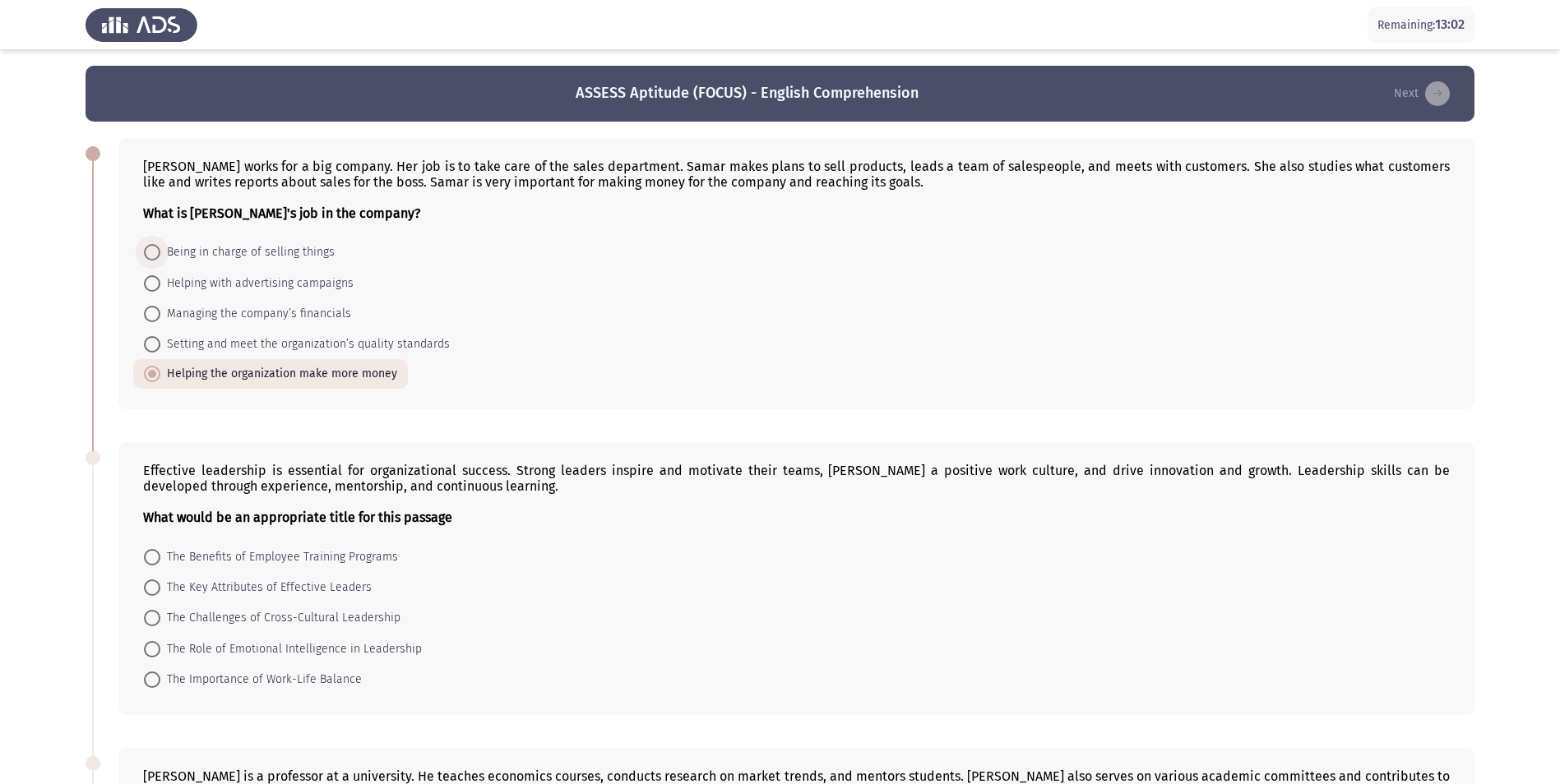
radio input "true"
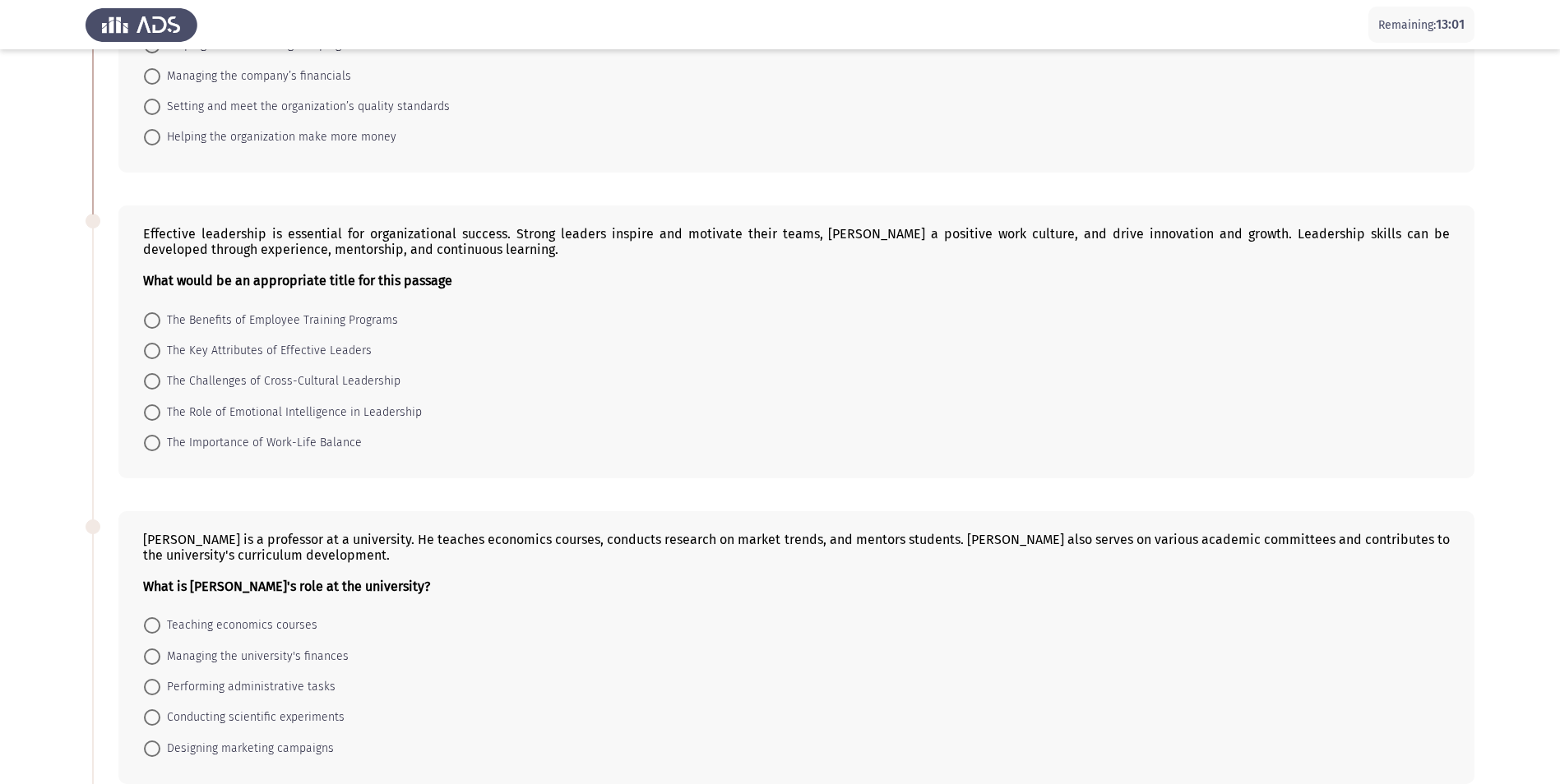
scroll to position [246, 0]
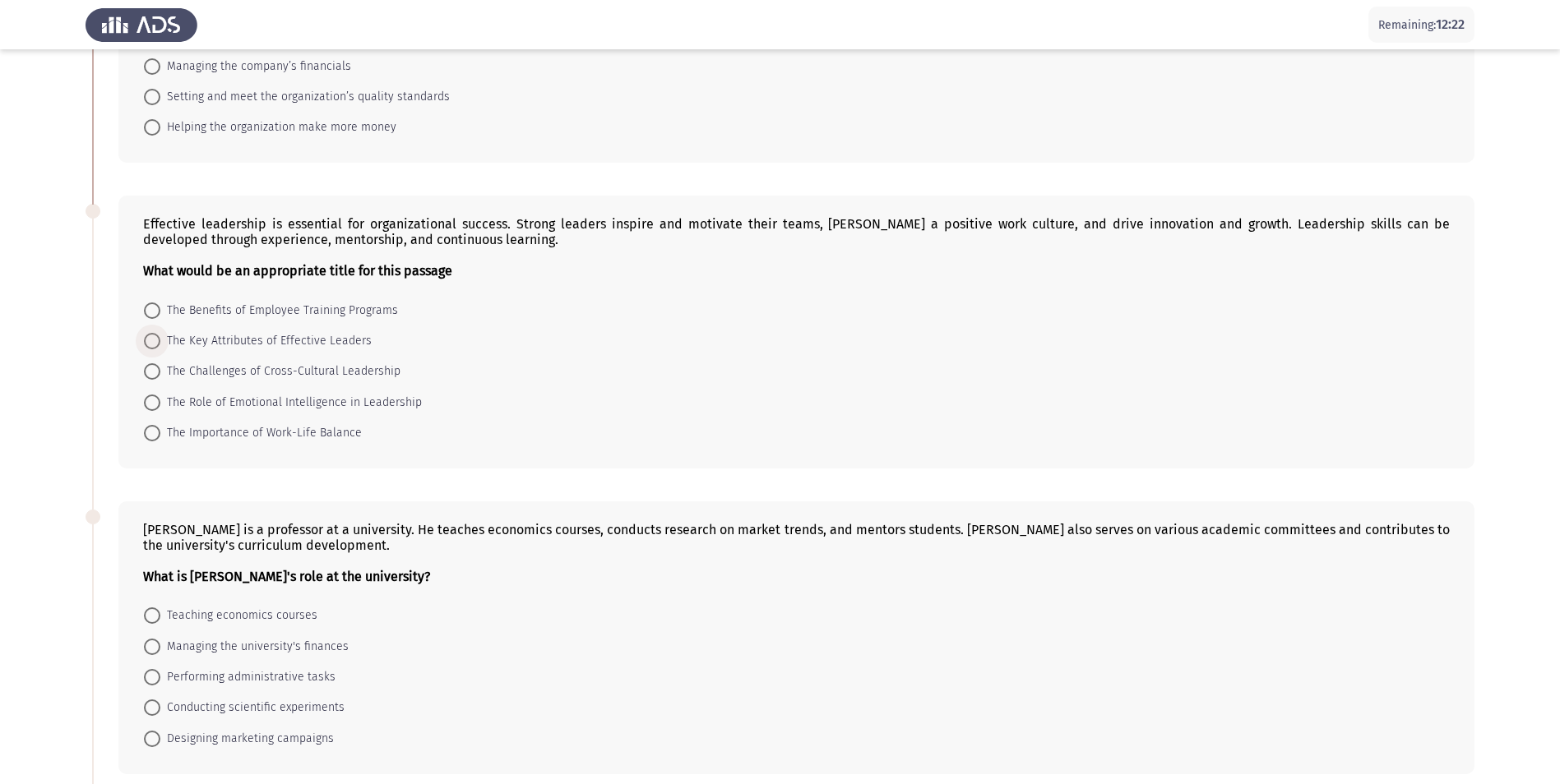
click at [326, 342] on span "The Key Attributes of Effective Leaders" at bounding box center [266, 341] width 211 height 20
click at [161, 342] on input "The Key Attributes of Effective Leaders" at bounding box center [152, 341] width 16 height 16
radio input "true"
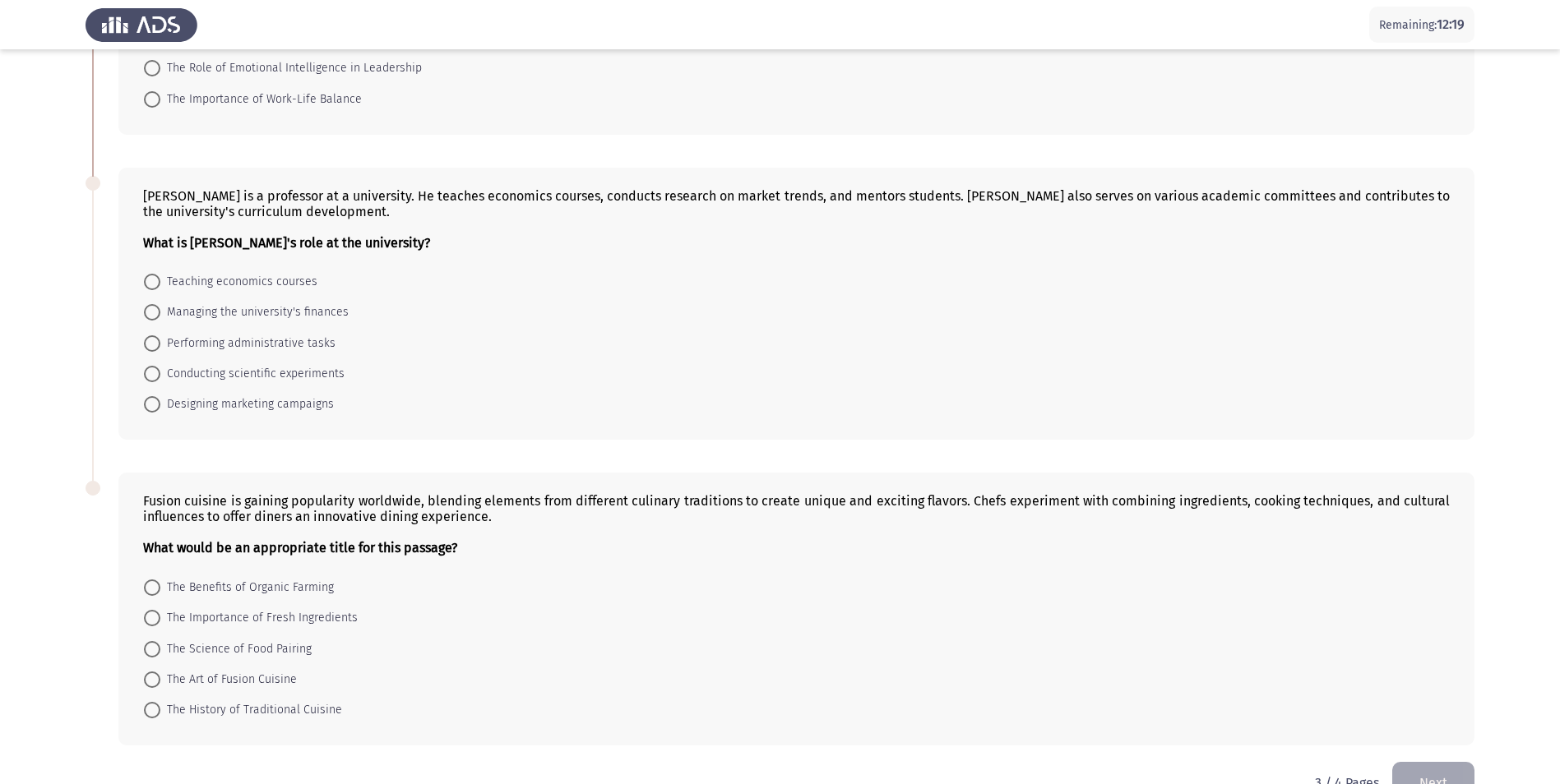
scroll to position [623, 0]
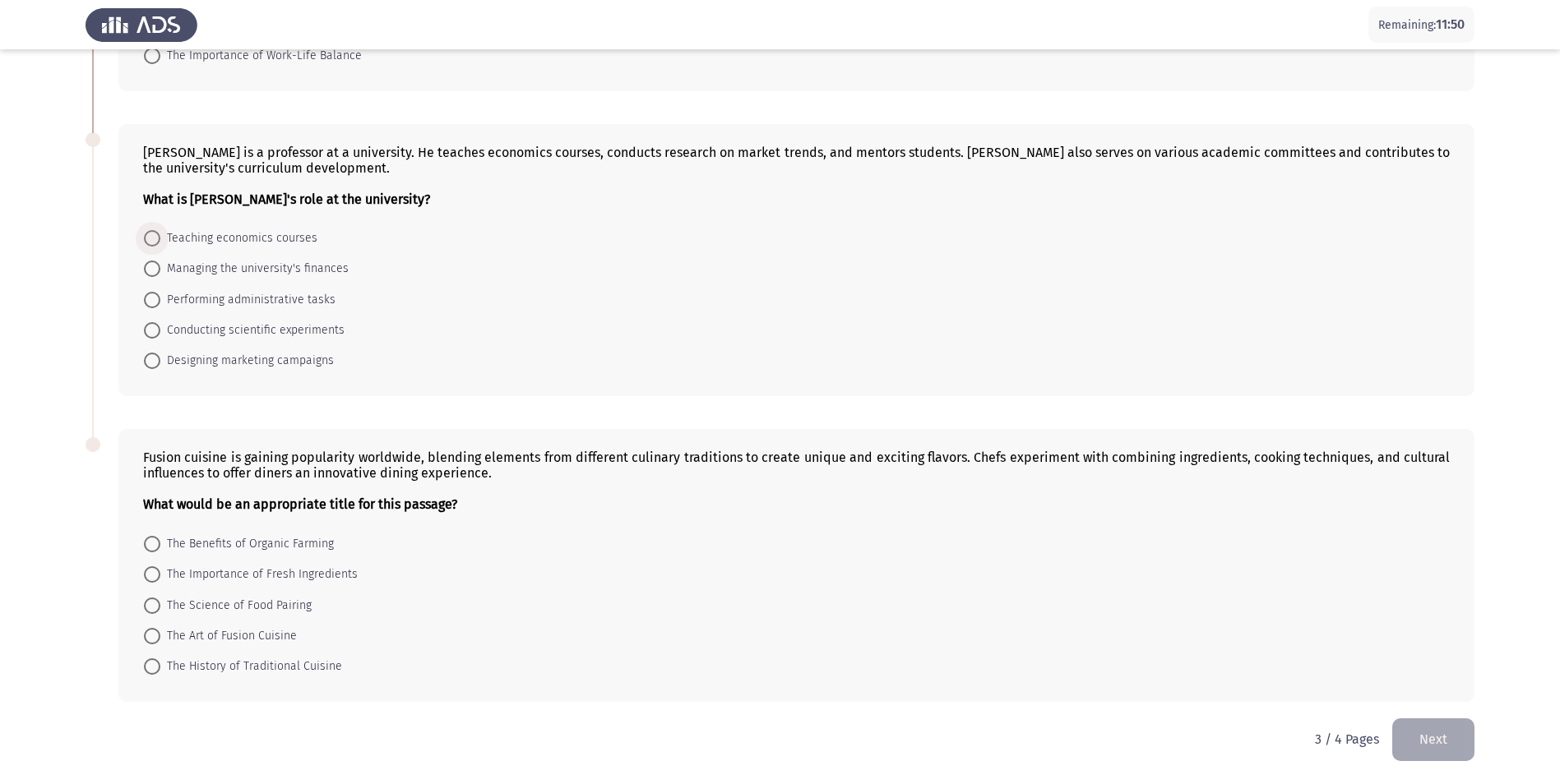
click at [292, 239] on span "Teaching economics courses" at bounding box center [239, 238] width 157 height 20
click at [161, 239] on input "Teaching economics courses" at bounding box center [152, 238] width 16 height 16
radio input "true"
click at [261, 630] on span "The Art of Fusion Cuisine" at bounding box center [229, 636] width 137 height 20
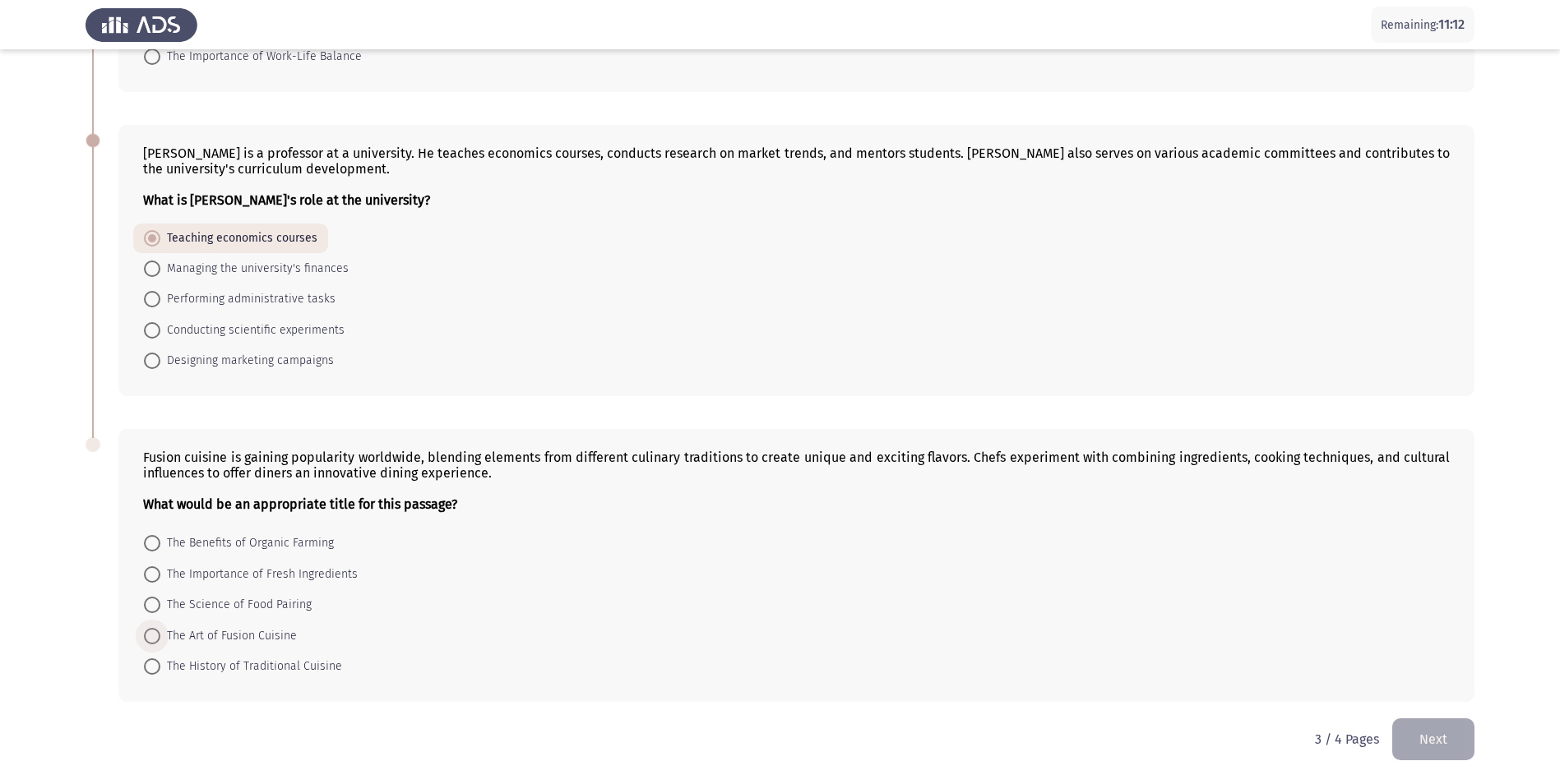
click at [161, 630] on input "The Art of Fusion Cuisine" at bounding box center [152, 636] width 16 height 16
radio input "true"
click at [1425, 732] on button "Next" at bounding box center [1434, 739] width 82 height 42
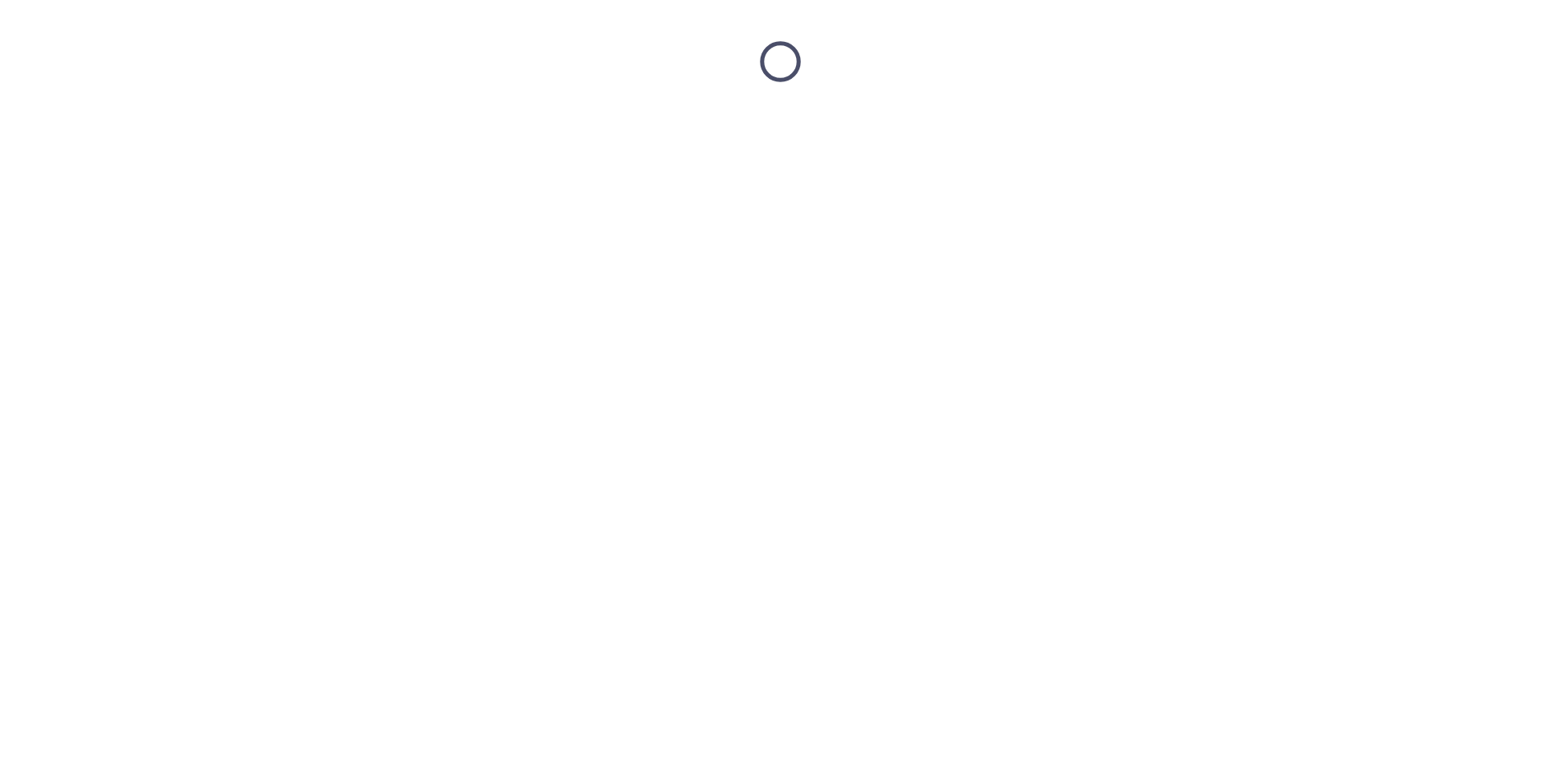
scroll to position [0, 0]
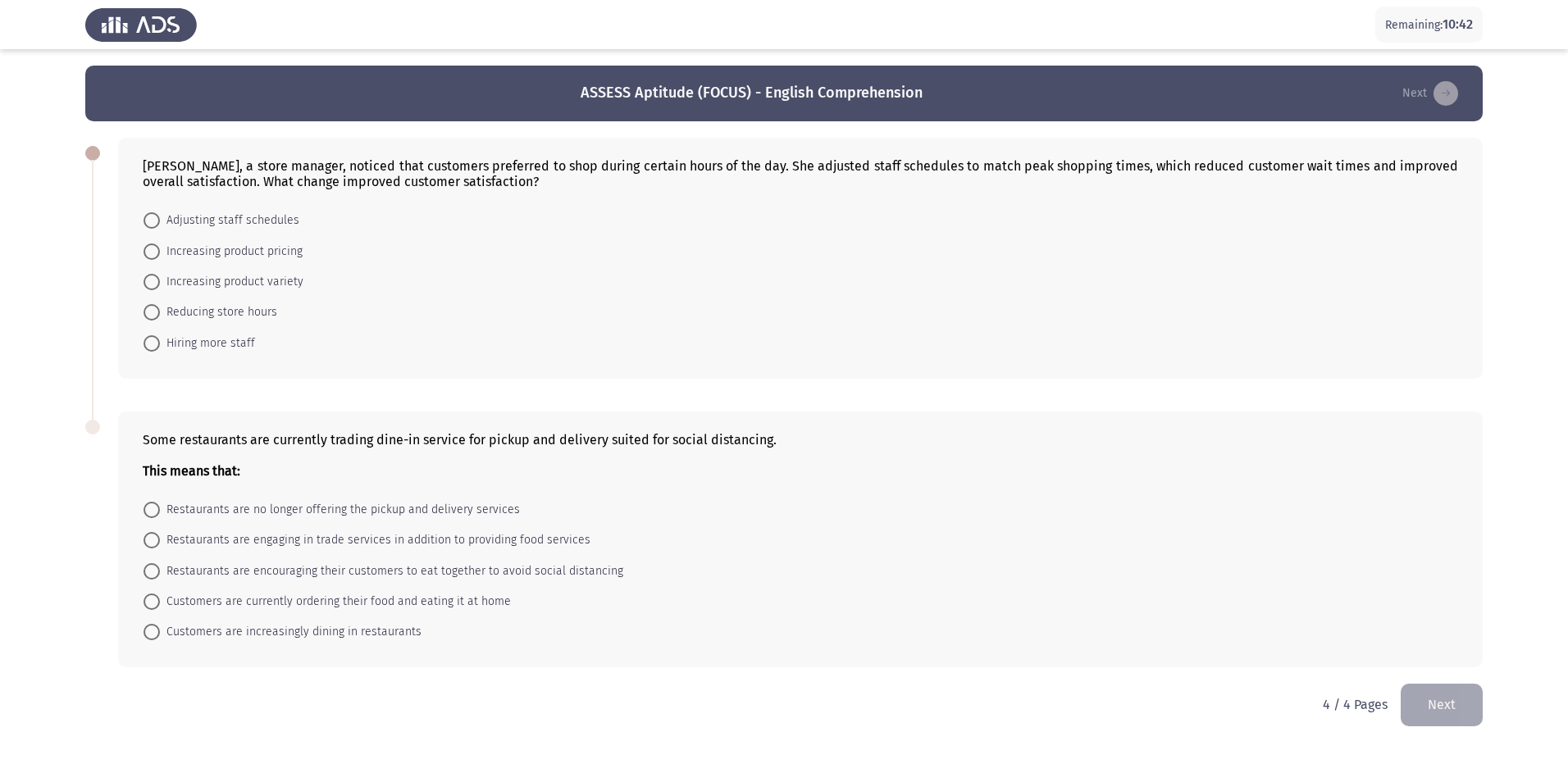
drag, startPoint x: 522, startPoint y: 161, endPoint x: 754, endPoint y: 170, distance: 232.2
click at [754, 170] on div "[PERSON_NAME], a store manager, noticed that customers preferred to shop during…" at bounding box center [801, 174] width 1315 height 31
click at [259, 217] on span "Adjusting staff schedules" at bounding box center [230, 220] width 140 height 20
click at [160, 217] on input "Adjusting staff schedules" at bounding box center [152, 220] width 16 height 16
radio input "true"
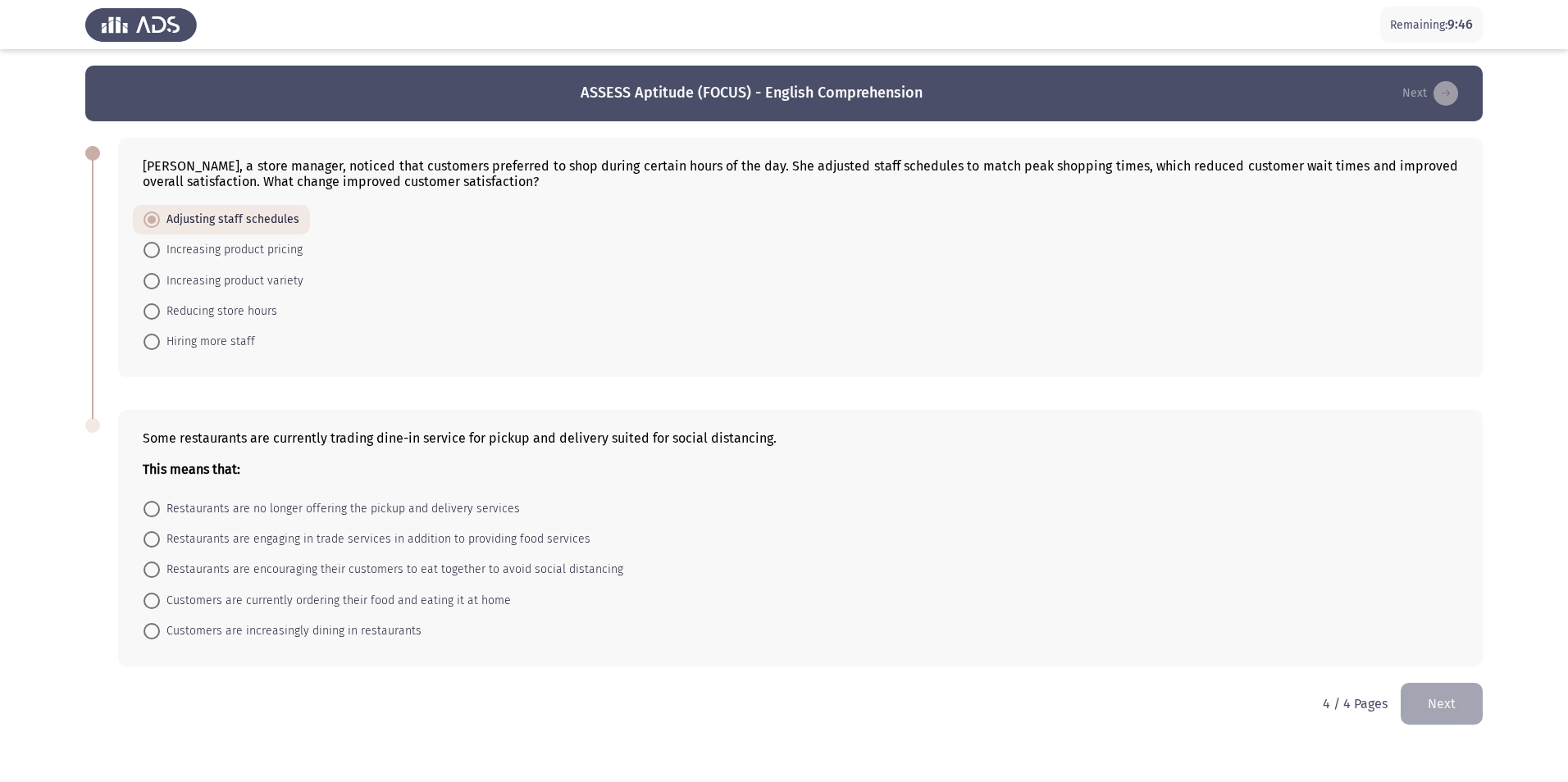
click at [211, 631] on span "Customers are increasingly dining in restaurants" at bounding box center [290, 631] width 261 height 20
click at [160, 631] on input "Customers are increasingly dining in restaurants" at bounding box center [152, 631] width 16 height 16
radio input "true"
click at [1451, 701] on button "Next" at bounding box center [1441, 703] width 82 height 42
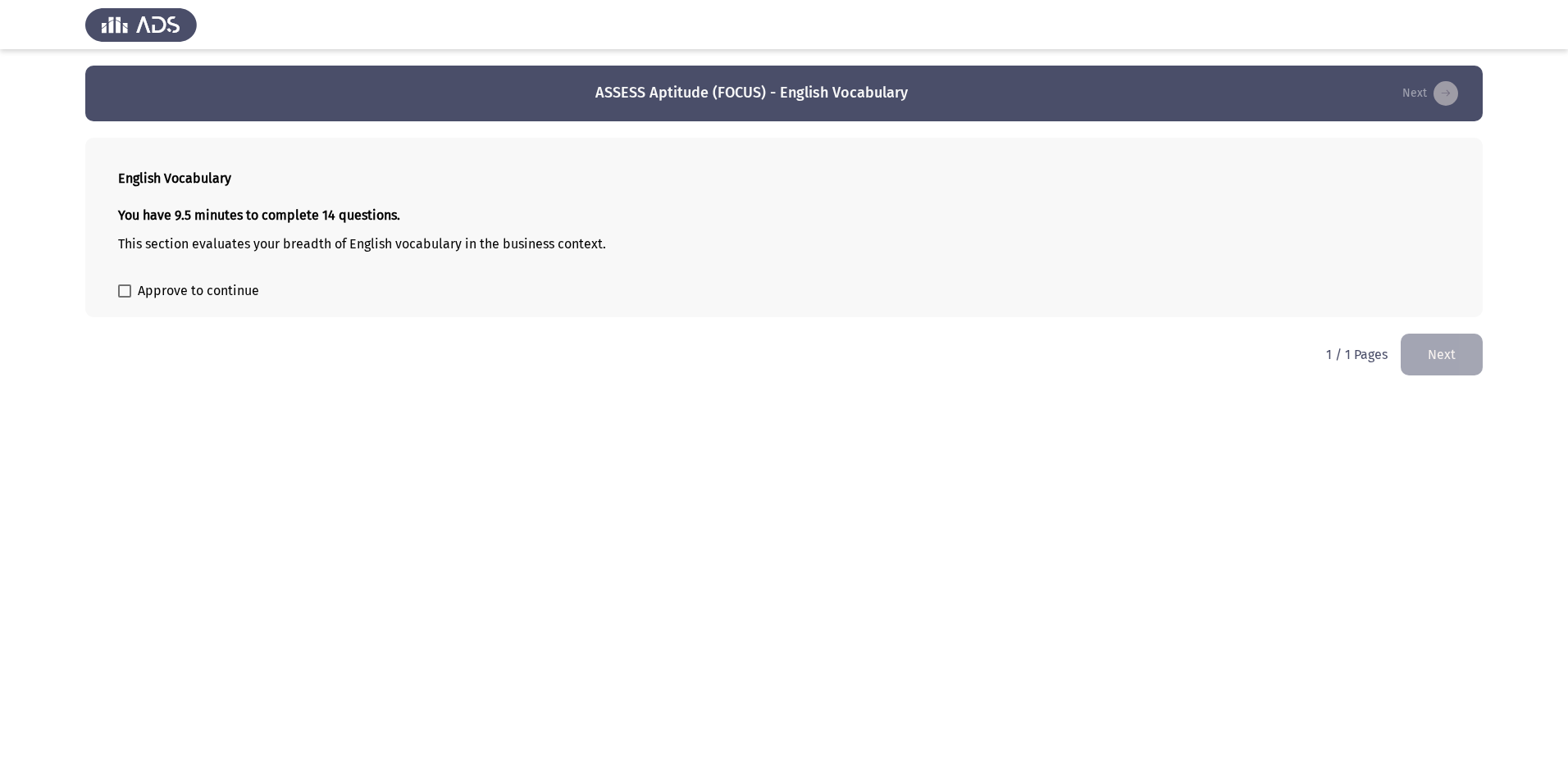
click at [126, 290] on span at bounding box center [124, 290] width 13 height 13
click at [125, 298] on input "Approve to continue" at bounding box center [124, 298] width 1 height 1
checkbox input "true"
click at [1452, 357] on button "Next" at bounding box center [1441, 355] width 82 height 42
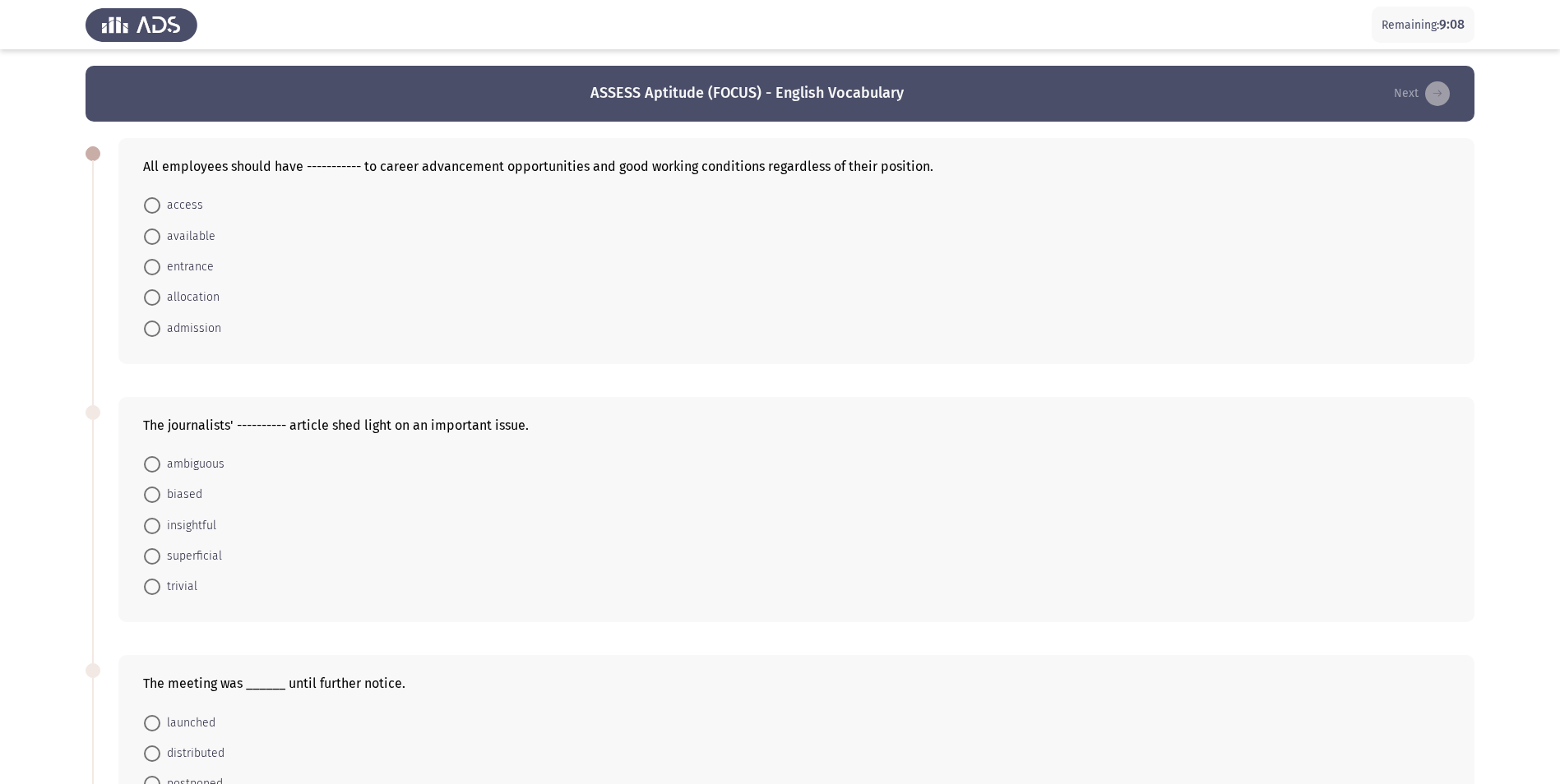
click at [180, 204] on span "access" at bounding box center [182, 205] width 43 height 20
click at [161, 204] on input "access" at bounding box center [152, 205] width 16 height 16
radio input "true"
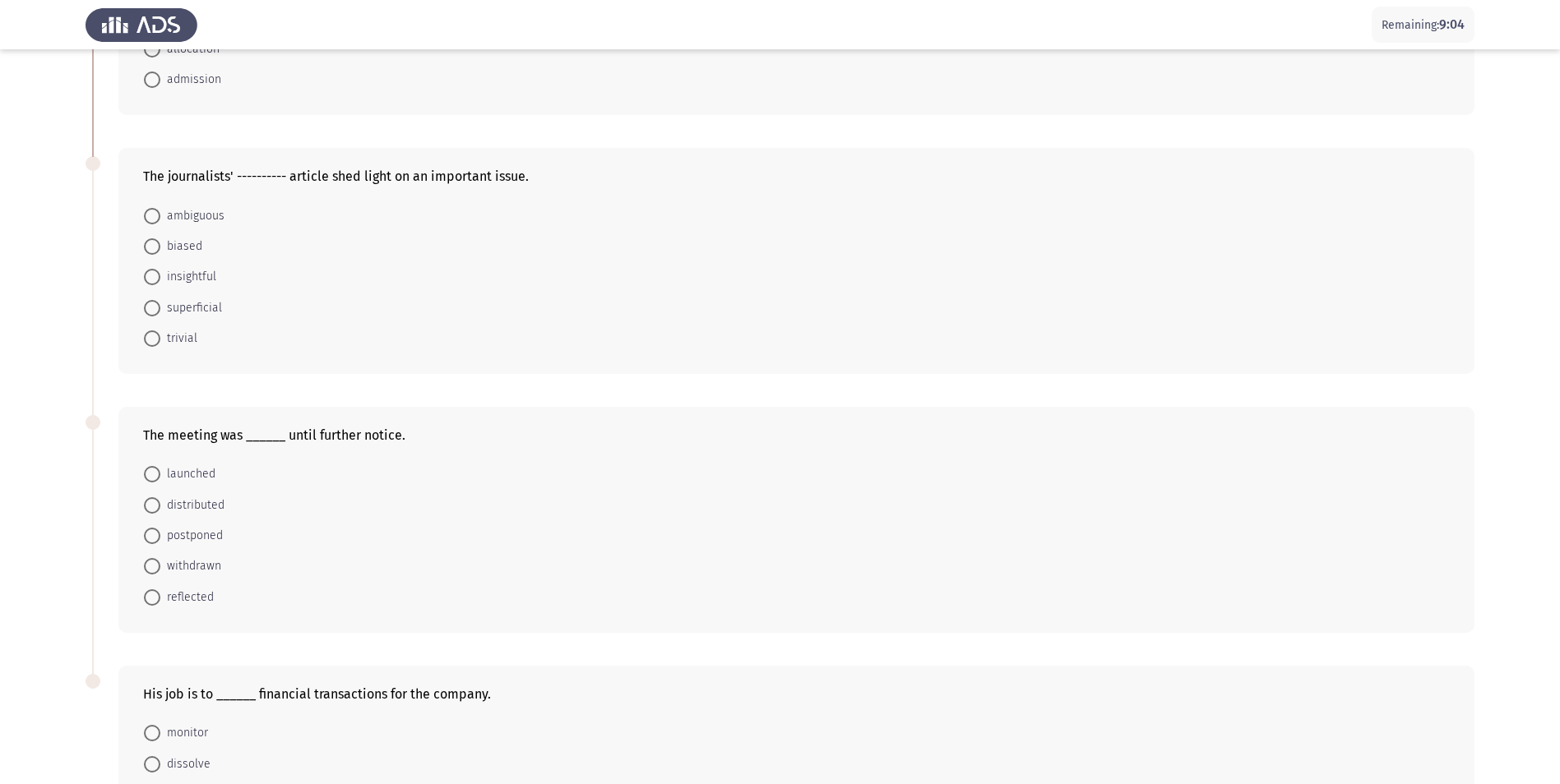
scroll to position [246, 0]
click at [152, 247] on span at bounding box center [152, 247] width 0 height 0
click at [152, 246] on input "biased" at bounding box center [152, 247] width 16 height 16
radio input "true"
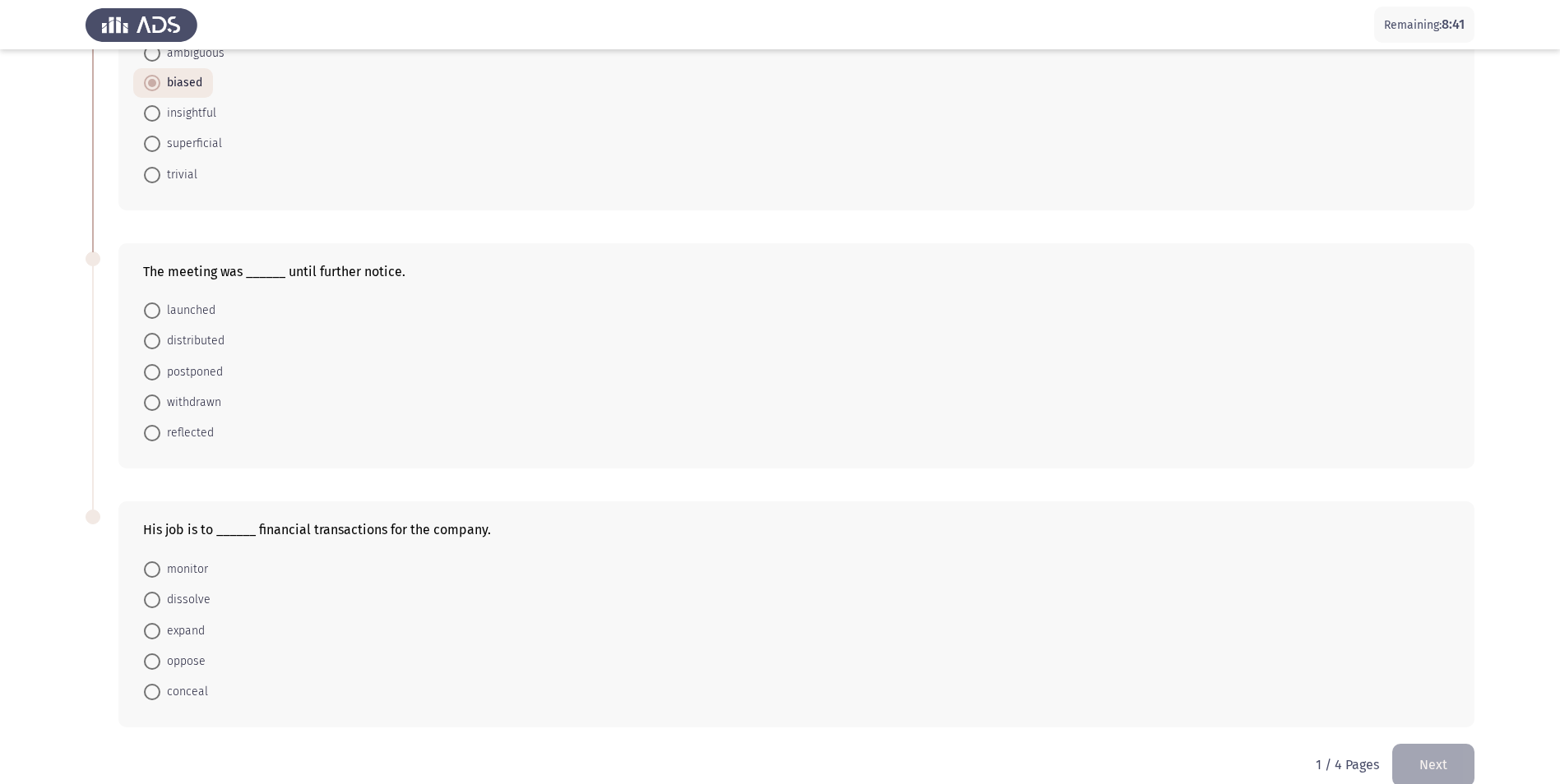
scroll to position [411, 0]
click at [153, 372] on span at bounding box center [152, 371] width 16 height 16
click at [153, 372] on input "postponed" at bounding box center [152, 371] width 16 height 16
radio input "true"
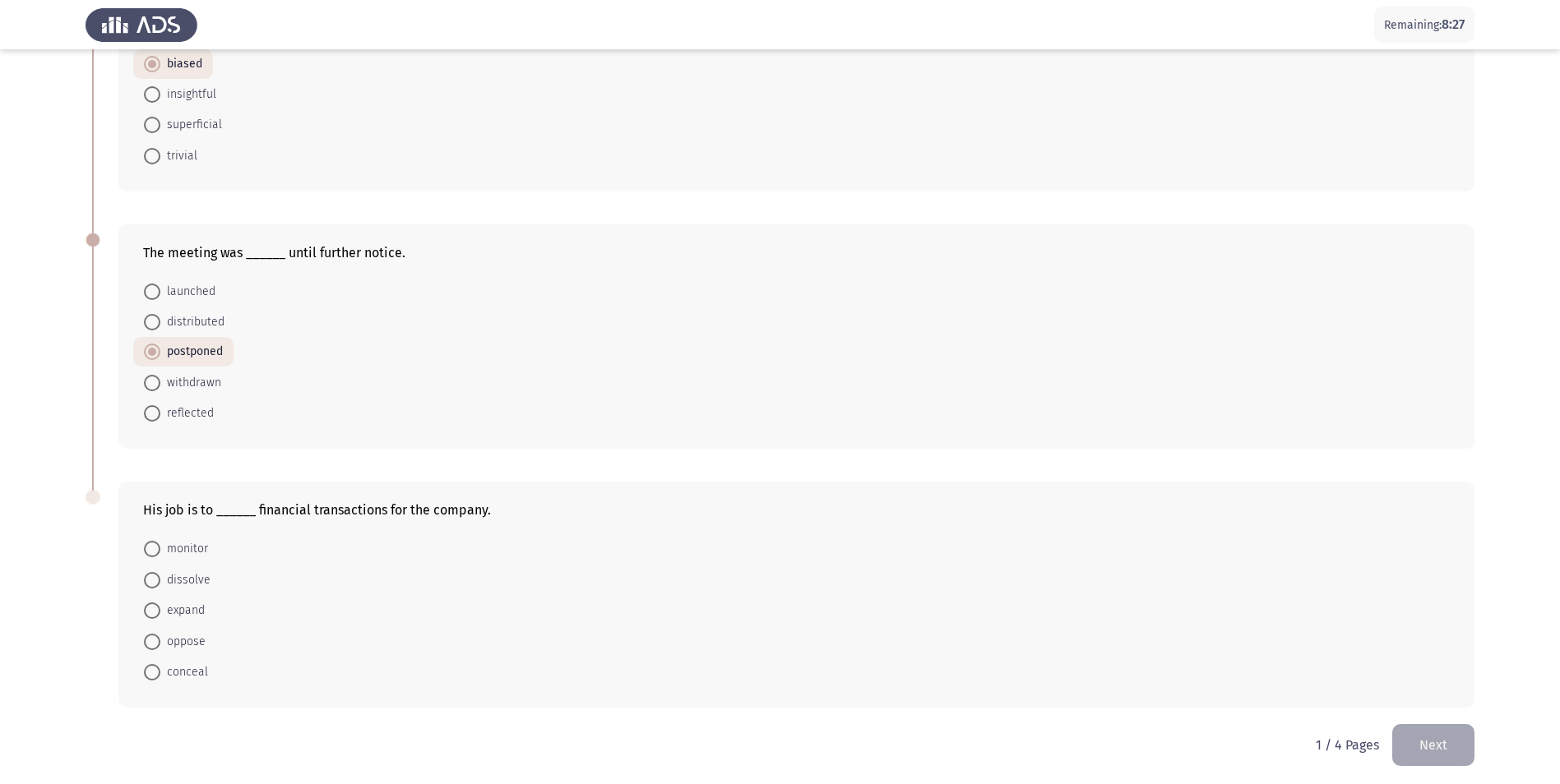
scroll to position [435, 0]
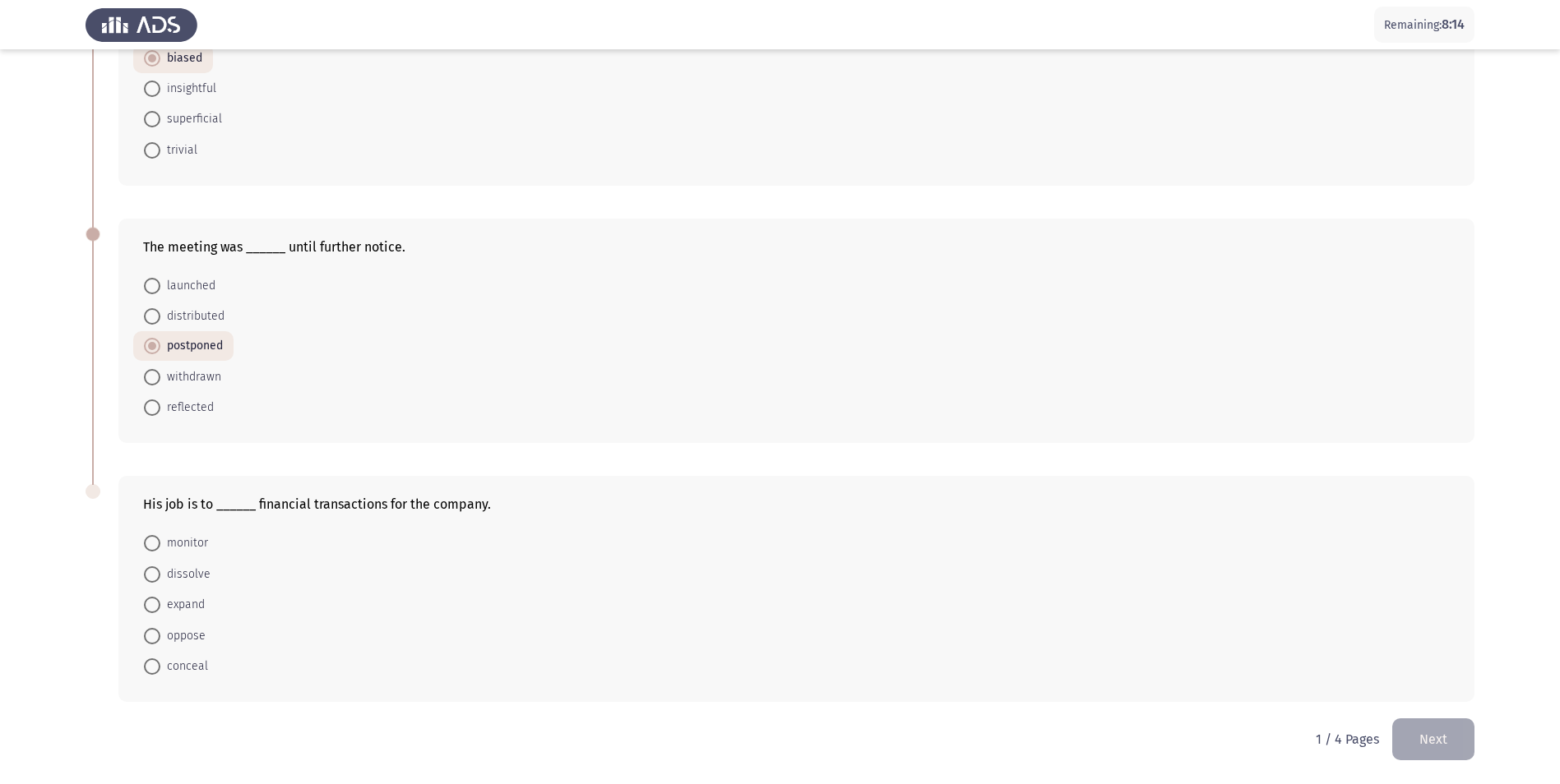
click at [150, 541] on span at bounding box center [152, 543] width 16 height 16
click at [150, 541] on input "monitor" at bounding box center [152, 543] width 16 height 16
radio input "true"
click at [1411, 732] on button "Next" at bounding box center [1434, 739] width 82 height 42
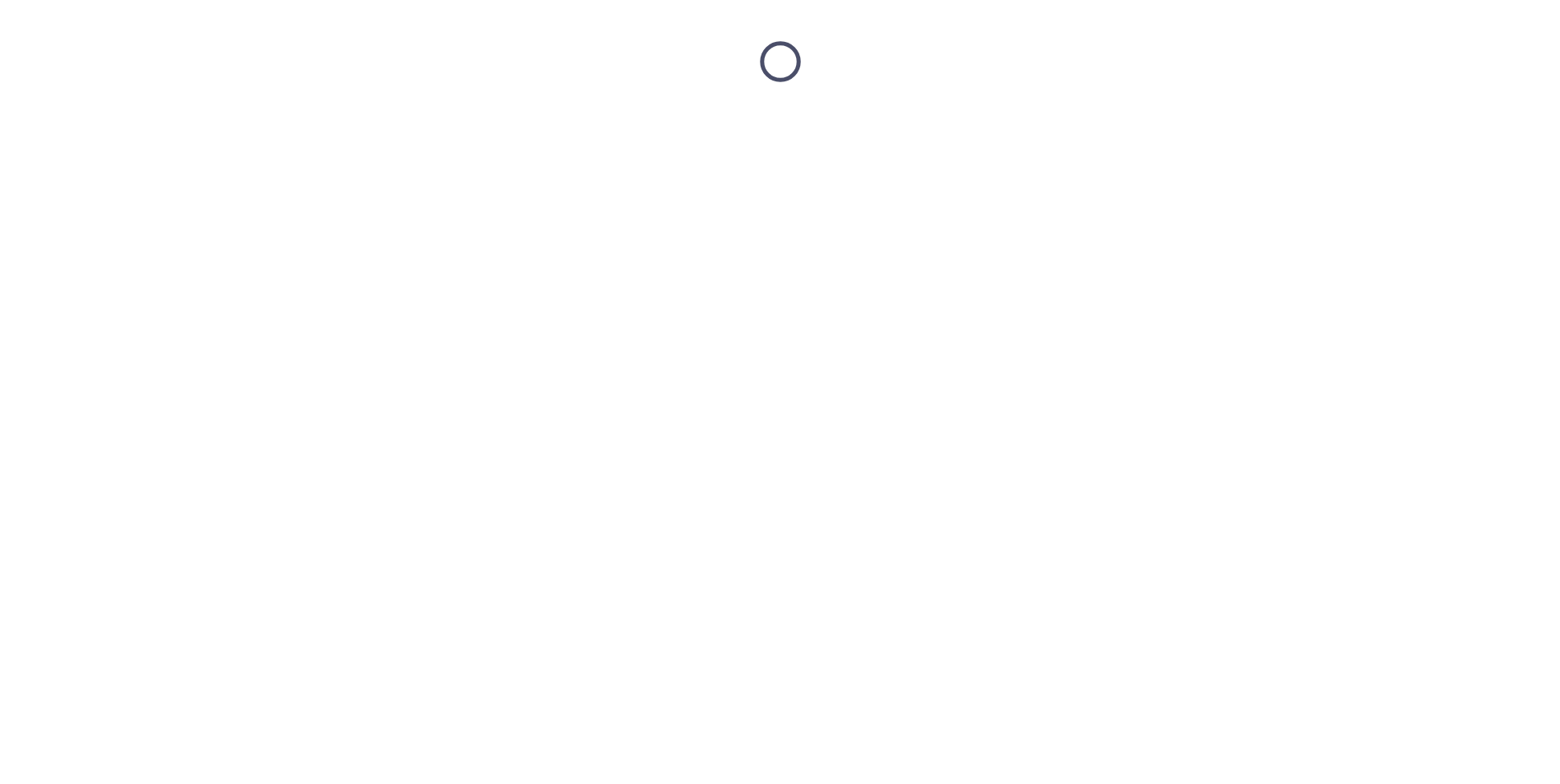
scroll to position [0, 0]
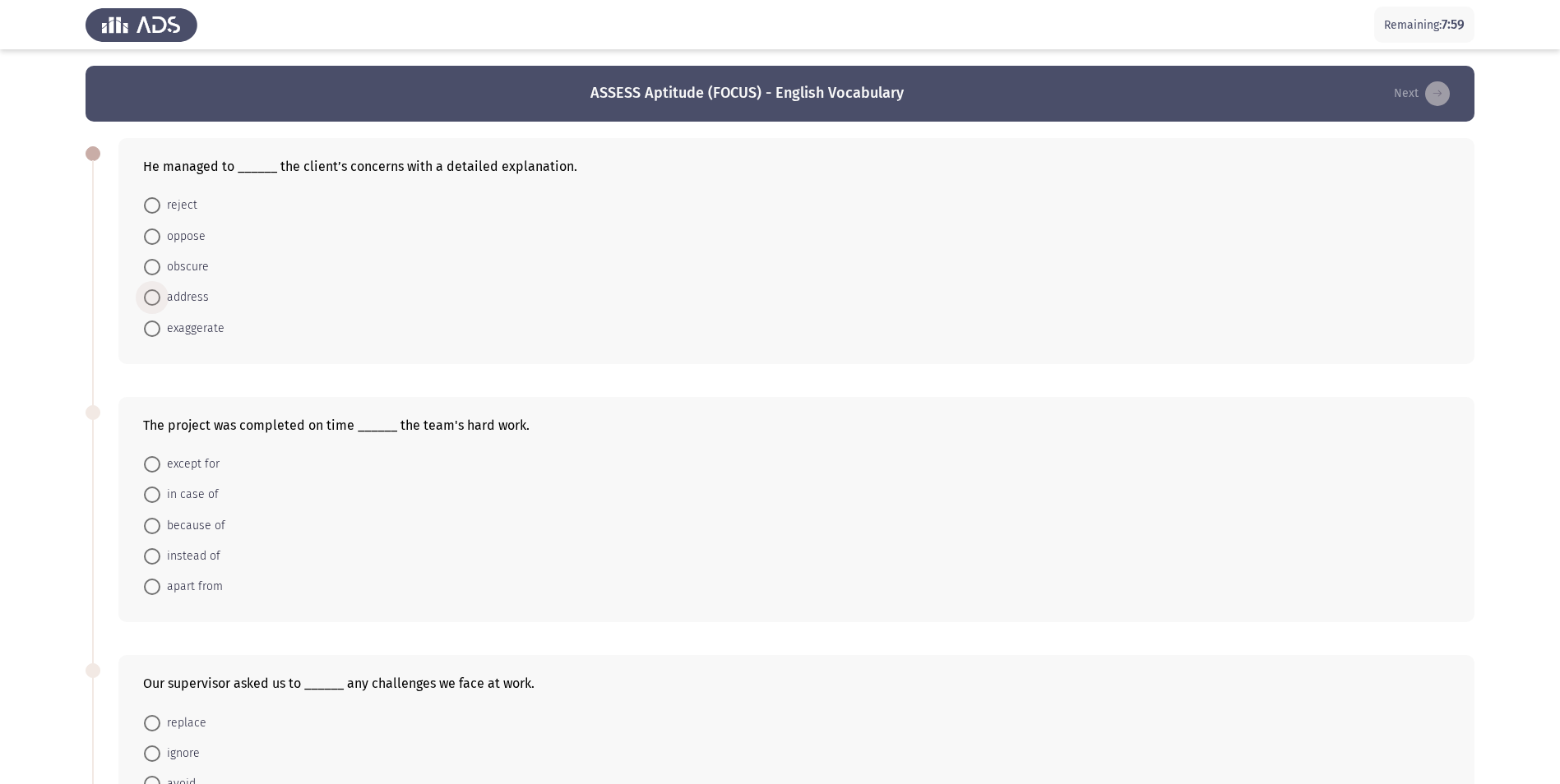
click at [156, 300] on span at bounding box center [152, 297] width 16 height 16
click at [156, 300] on input "address" at bounding box center [152, 297] width 16 height 16
radio input "true"
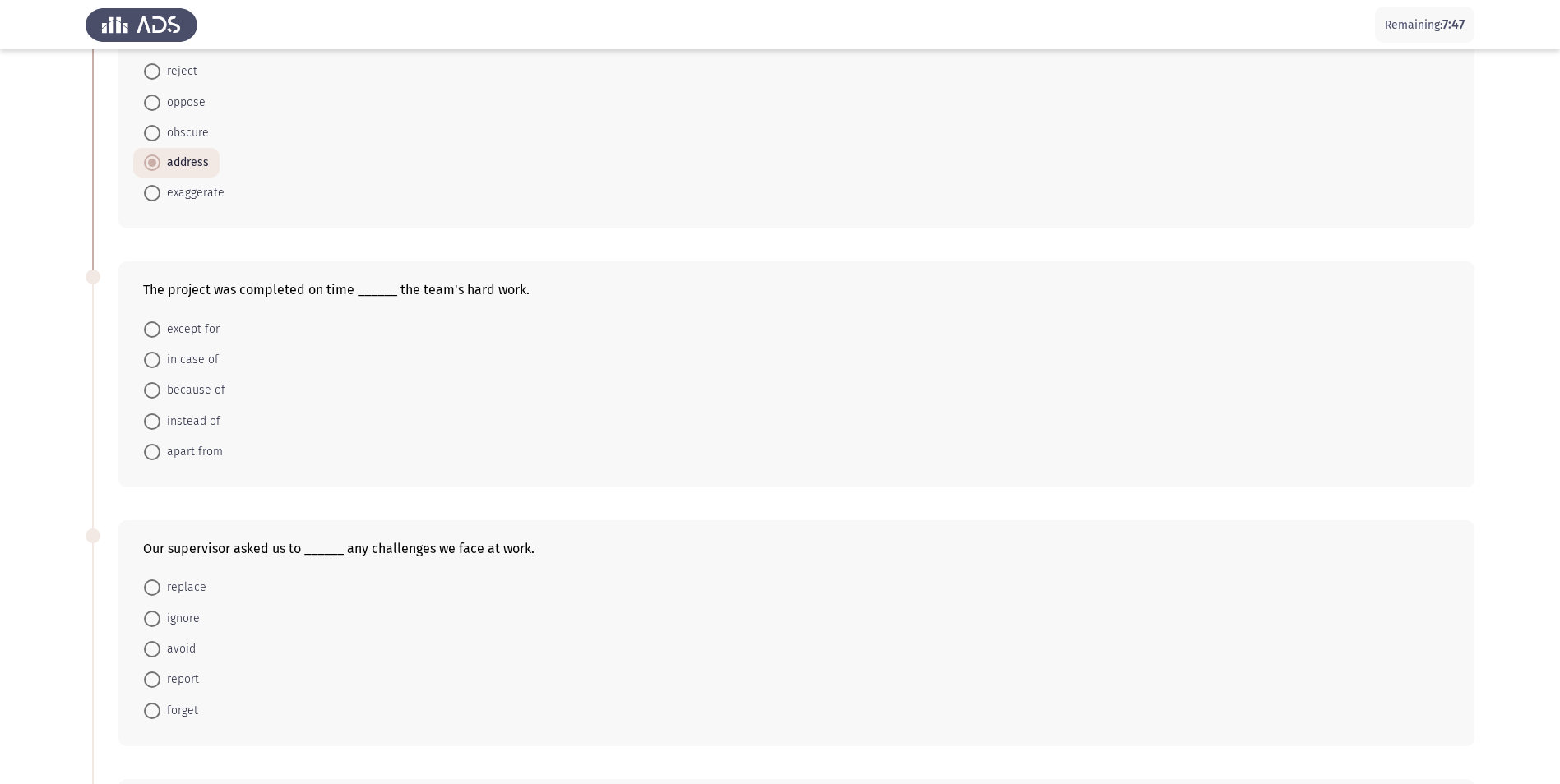
scroll to position [165, 0]
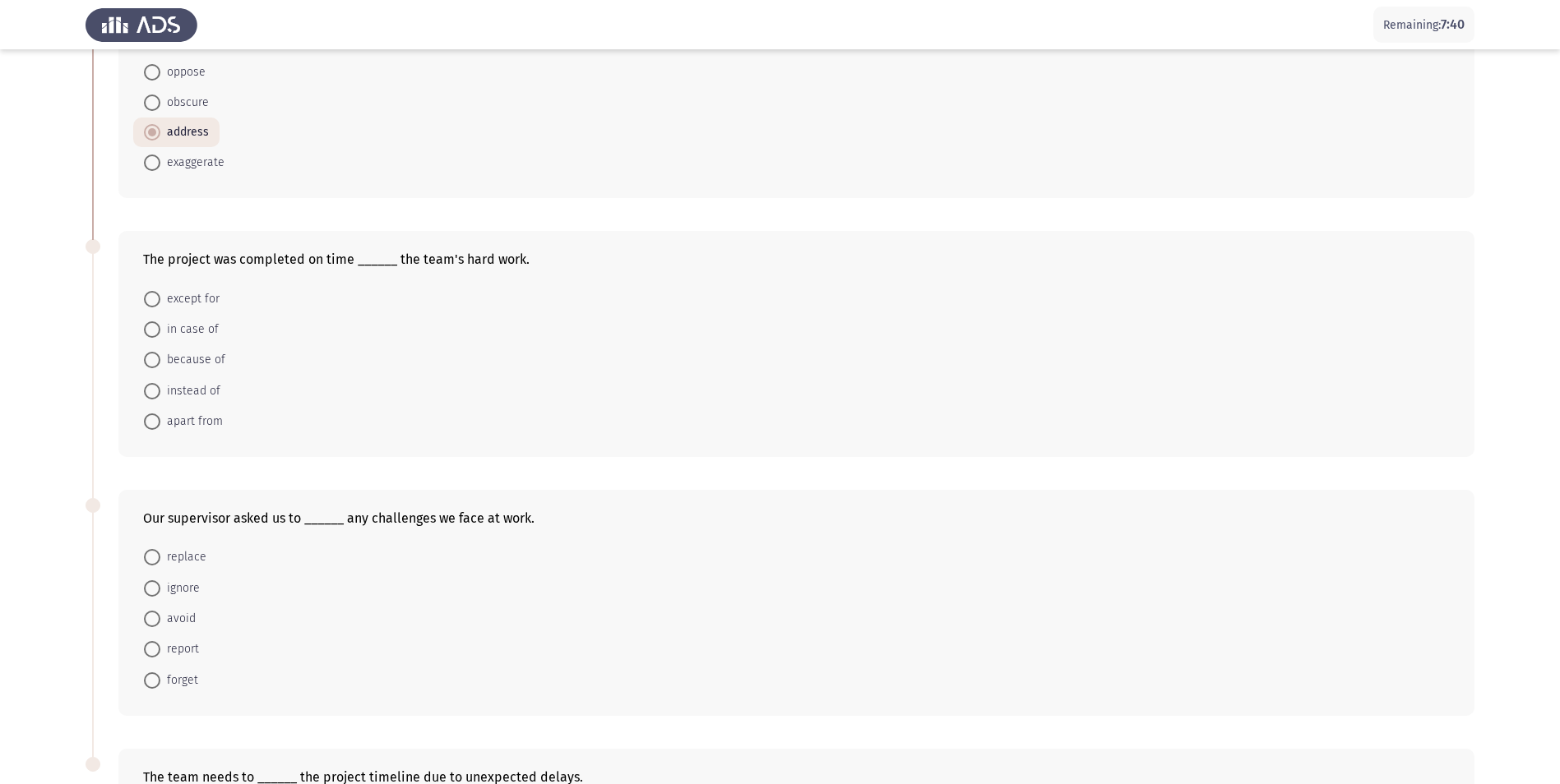
click at [149, 359] on span at bounding box center [152, 360] width 16 height 16
click at [149, 359] on input "because of" at bounding box center [152, 360] width 16 height 16
radio input "true"
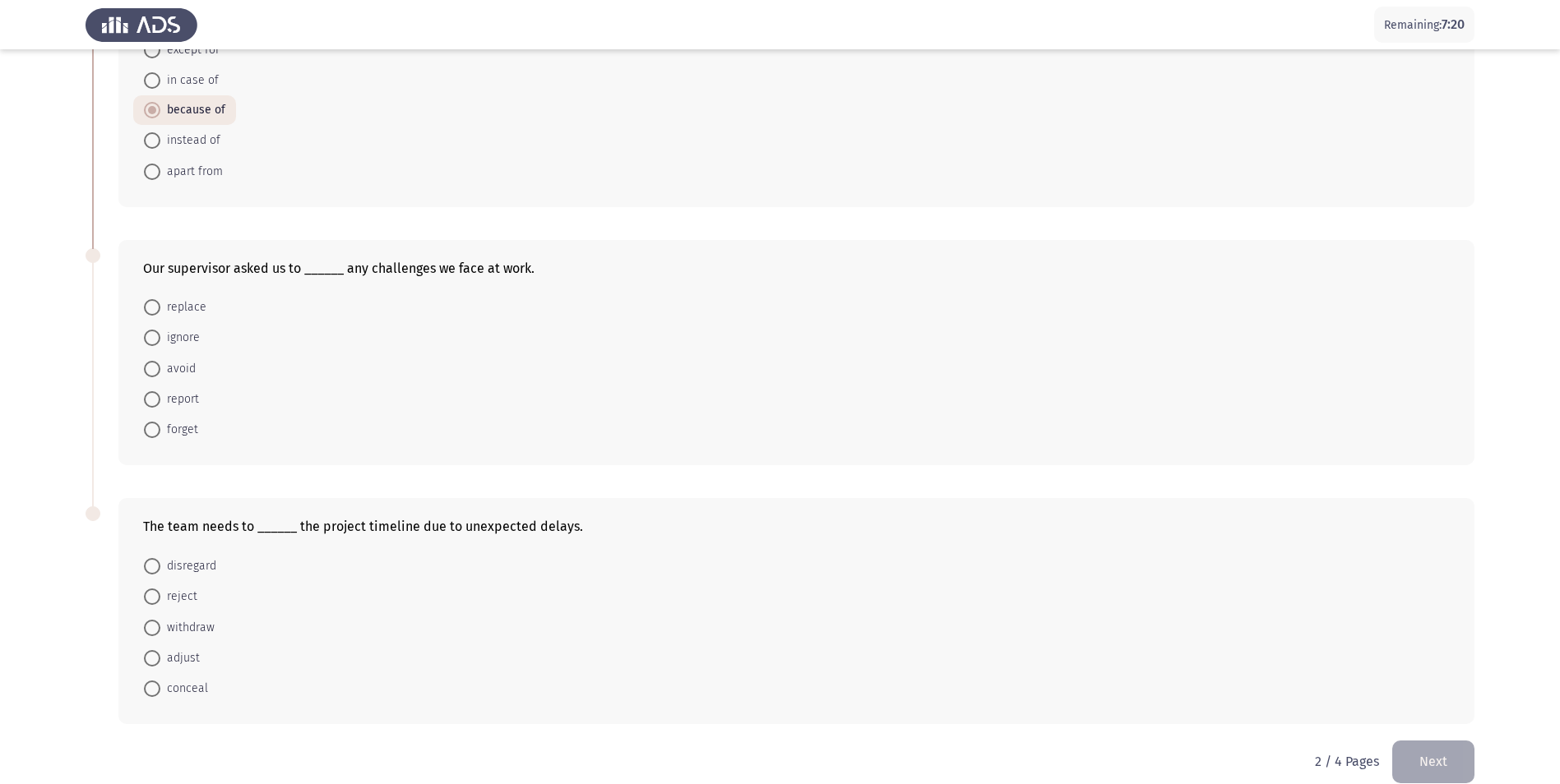
scroll to position [435, 0]
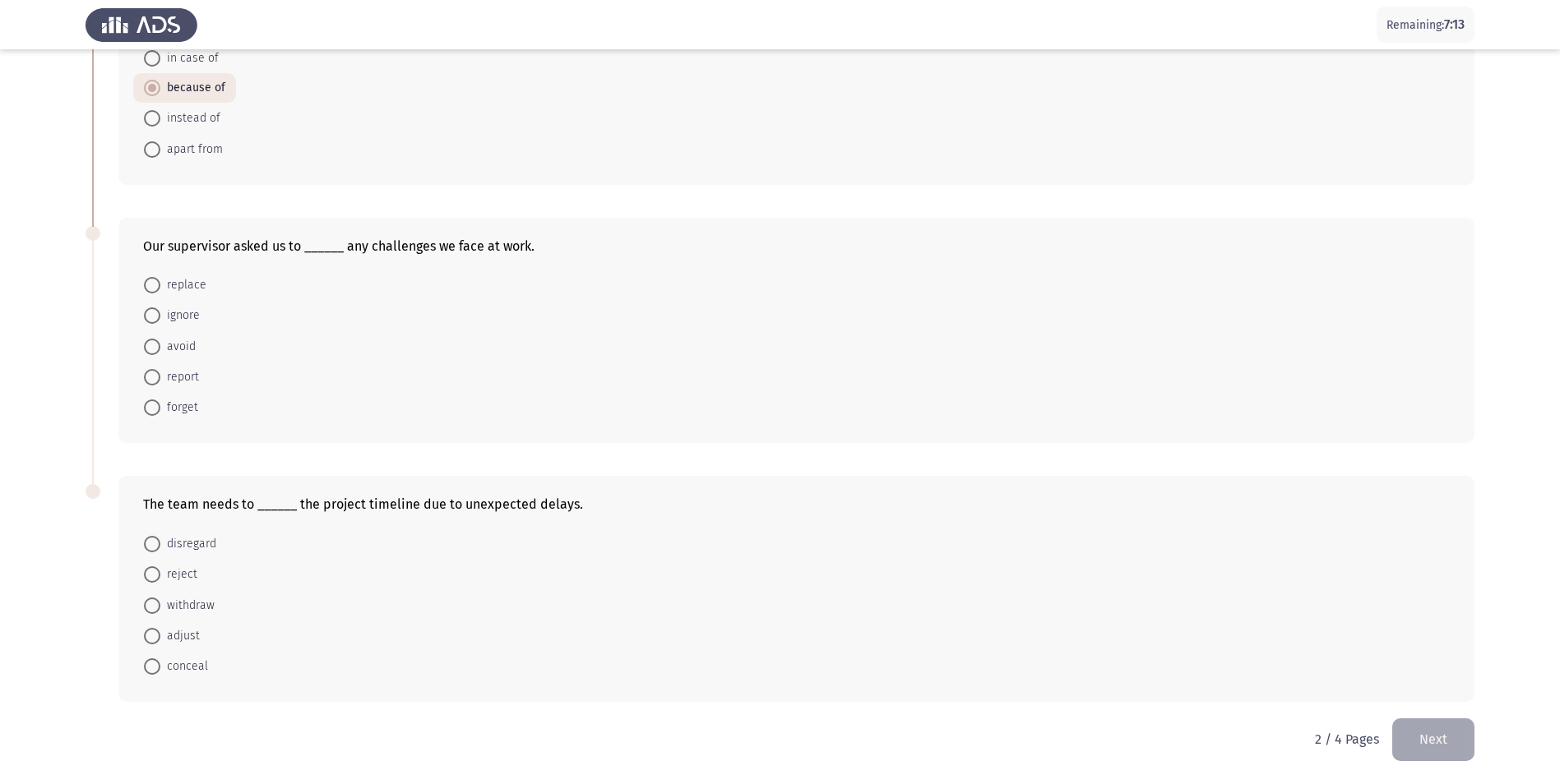
click at [157, 377] on span at bounding box center [152, 377] width 16 height 16
click at [157, 377] on input "report" at bounding box center [152, 377] width 16 height 16
radio input "true"
click at [150, 635] on span at bounding box center [152, 636] width 16 height 16
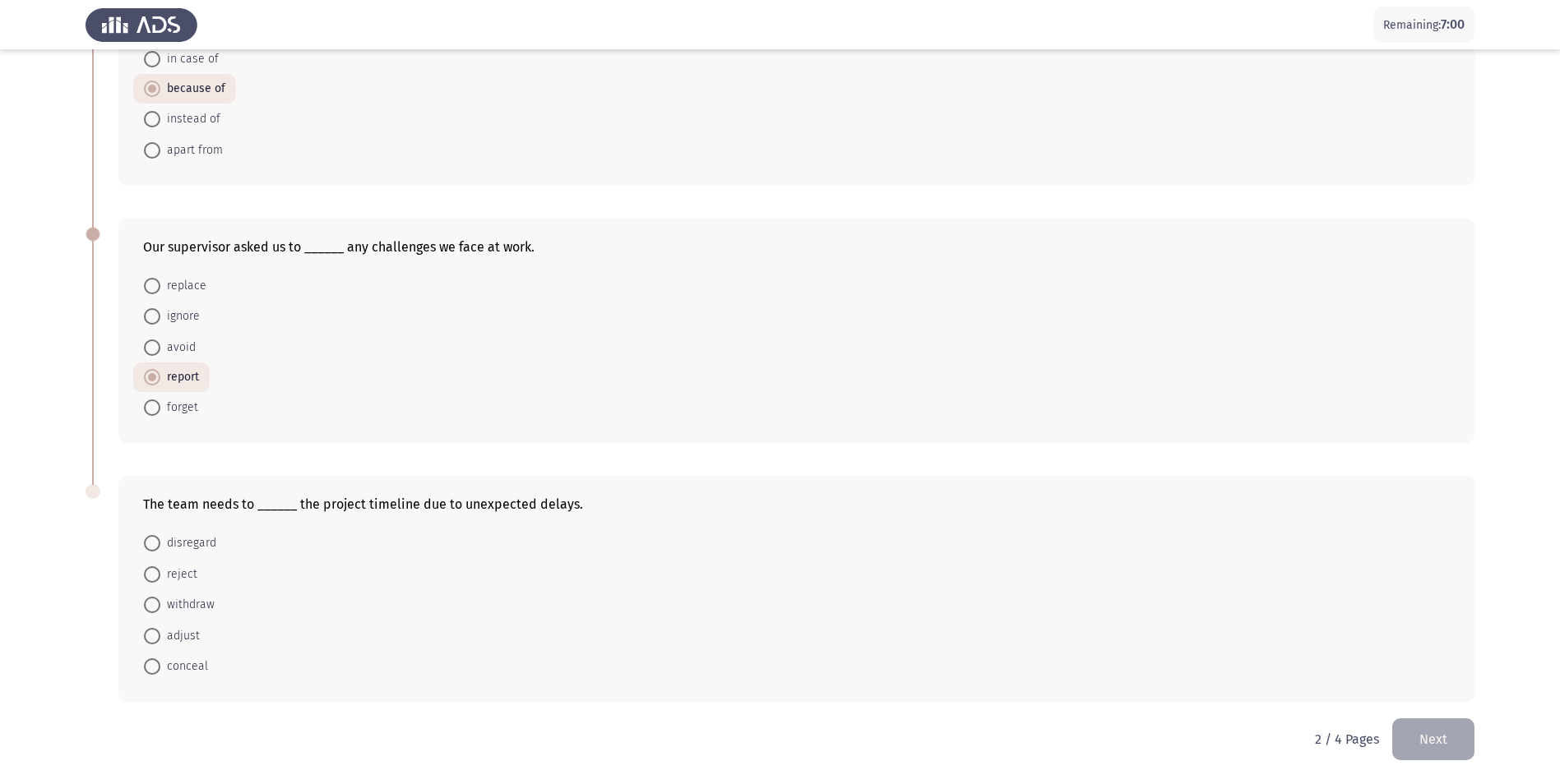
click at [150, 635] on input "adjust" at bounding box center [152, 636] width 16 height 16
radio input "true"
click at [1439, 740] on button "Next" at bounding box center [1434, 739] width 82 height 42
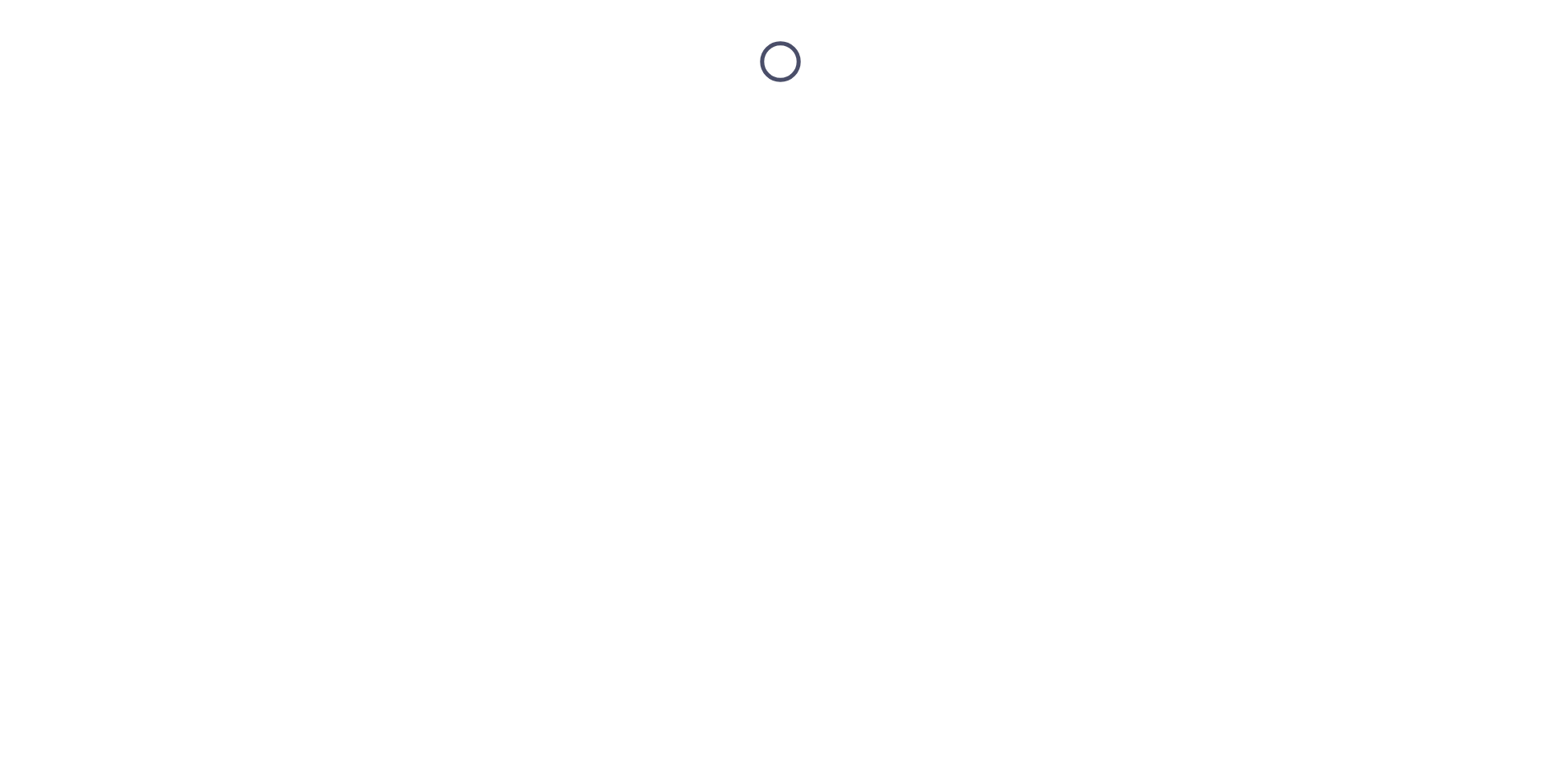
scroll to position [0, 0]
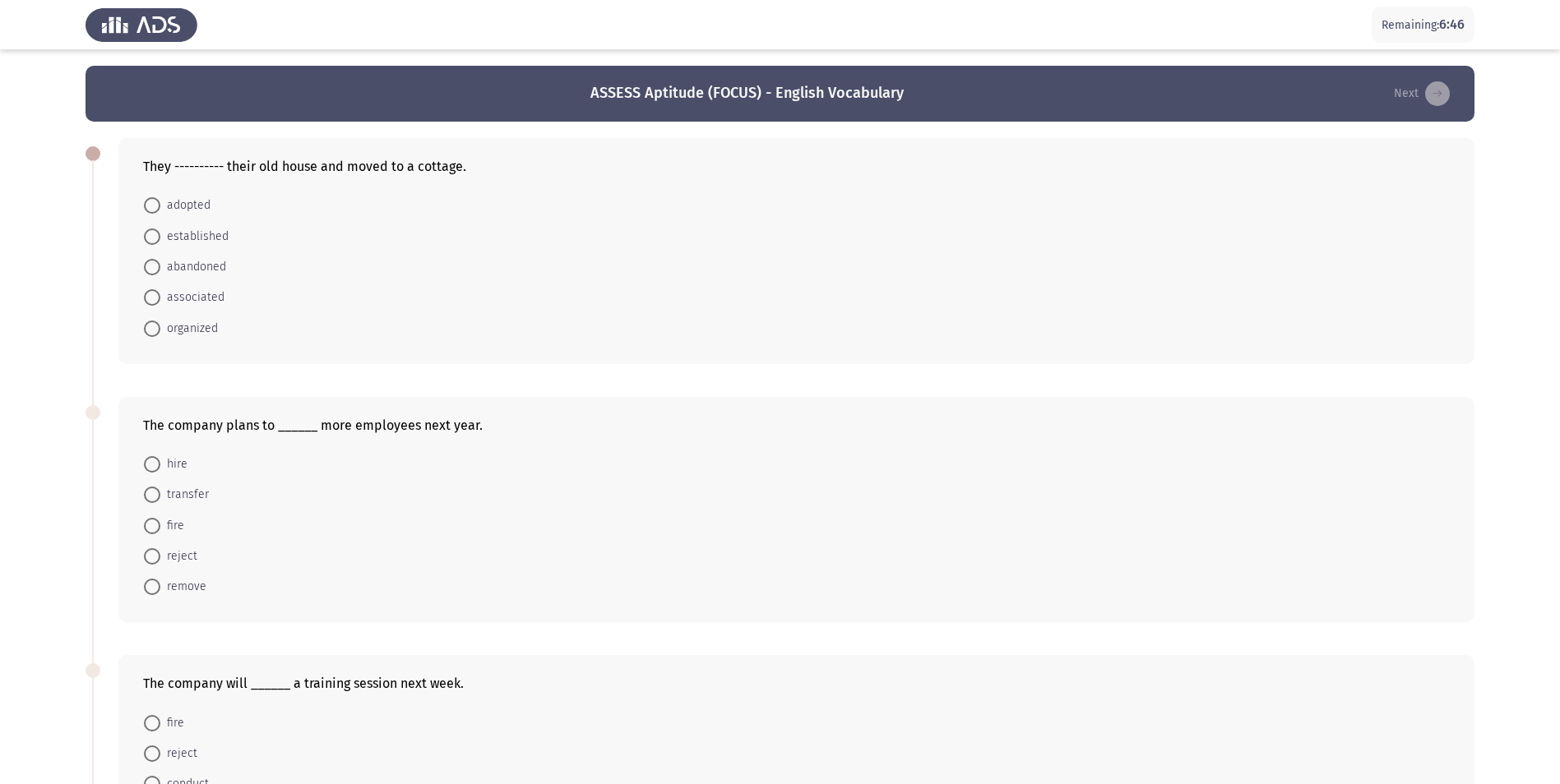
click at [151, 265] on span at bounding box center [152, 267] width 16 height 16
click at [151, 265] on input "abandoned" at bounding box center [152, 267] width 16 height 16
radio input "true"
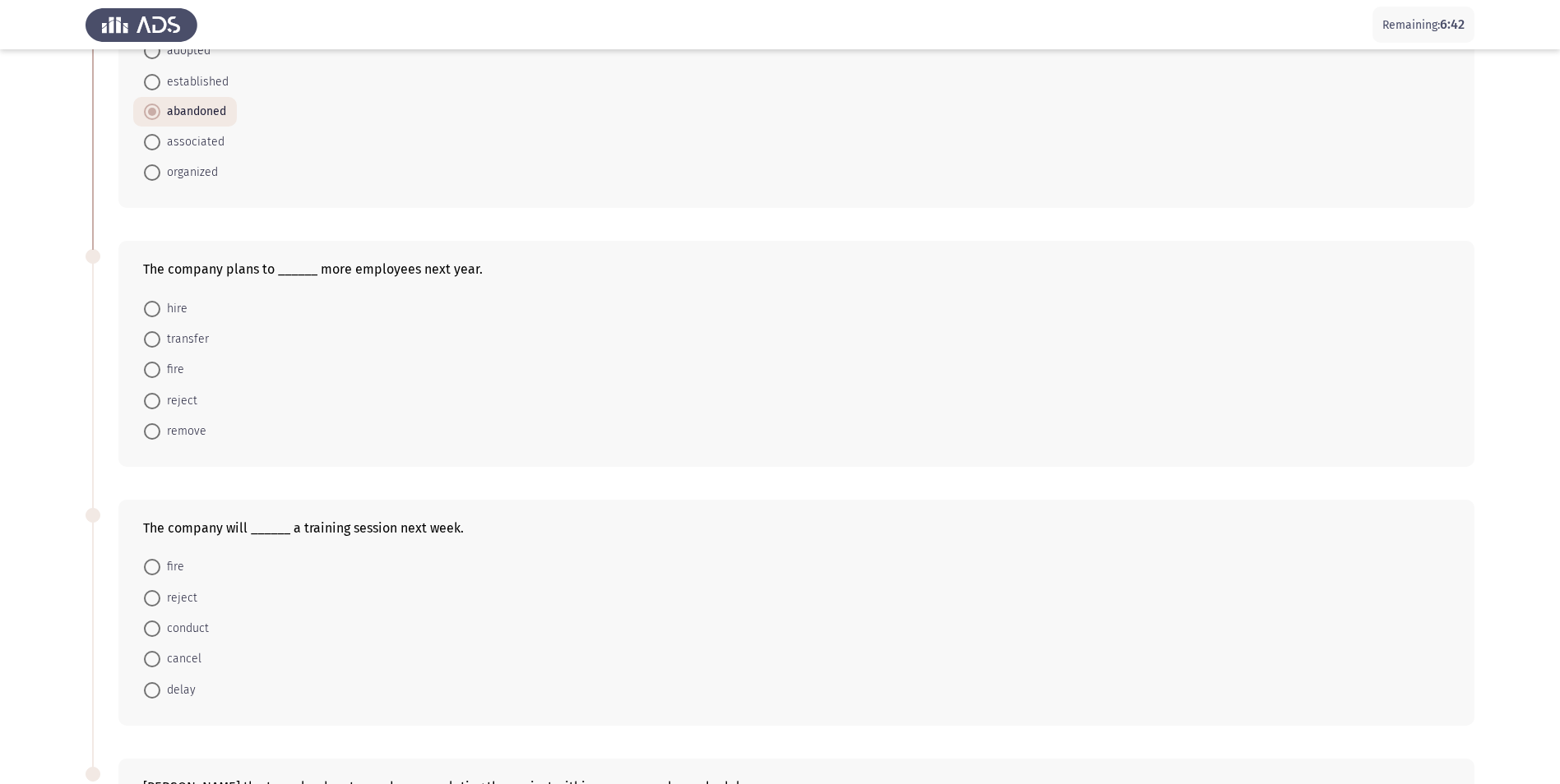
scroll to position [165, 0]
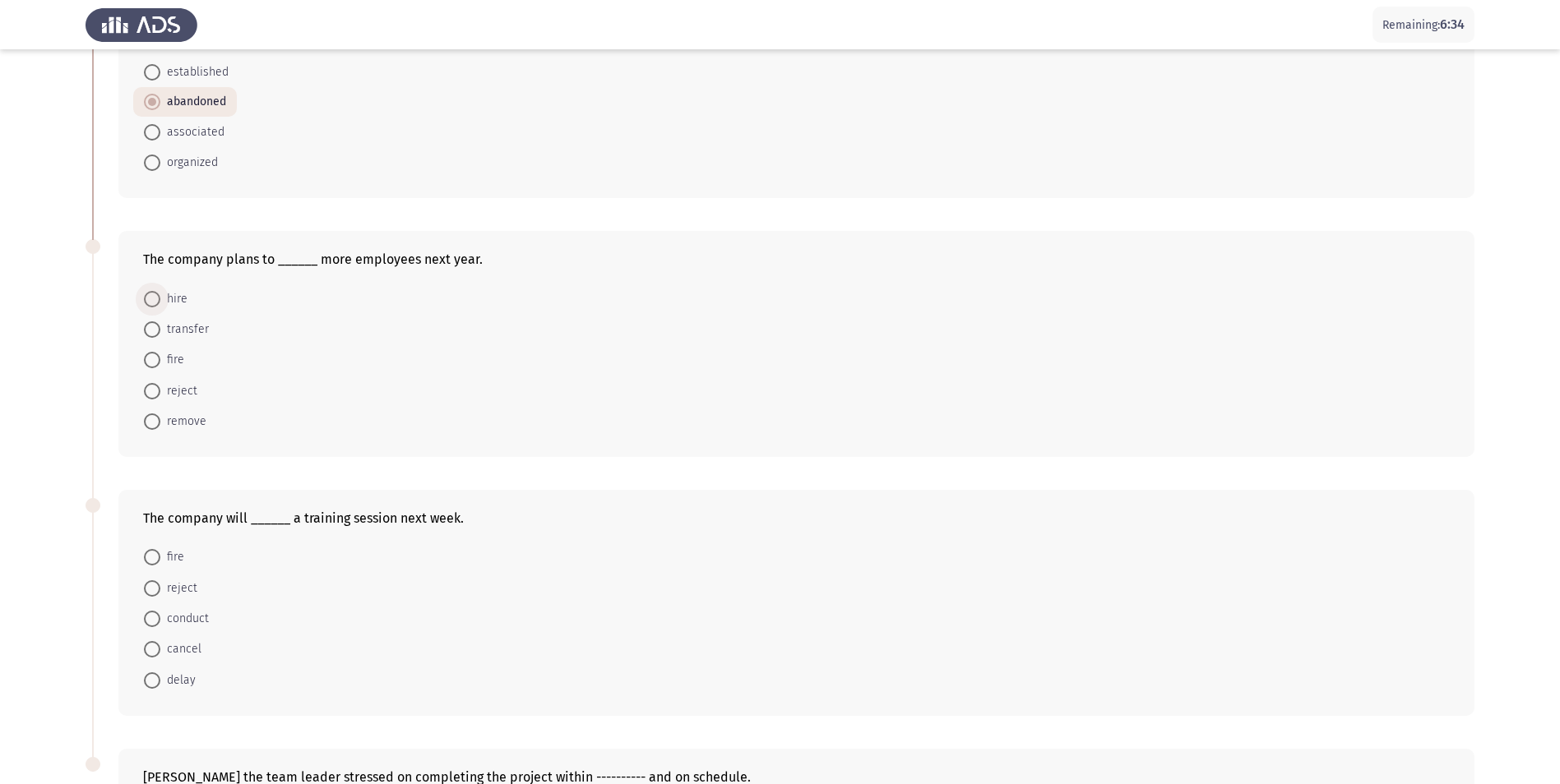
click at [161, 300] on span "hire" at bounding box center [174, 299] width 27 height 20
click at [161, 300] on input "hire" at bounding box center [152, 299] width 16 height 16
radio input "true"
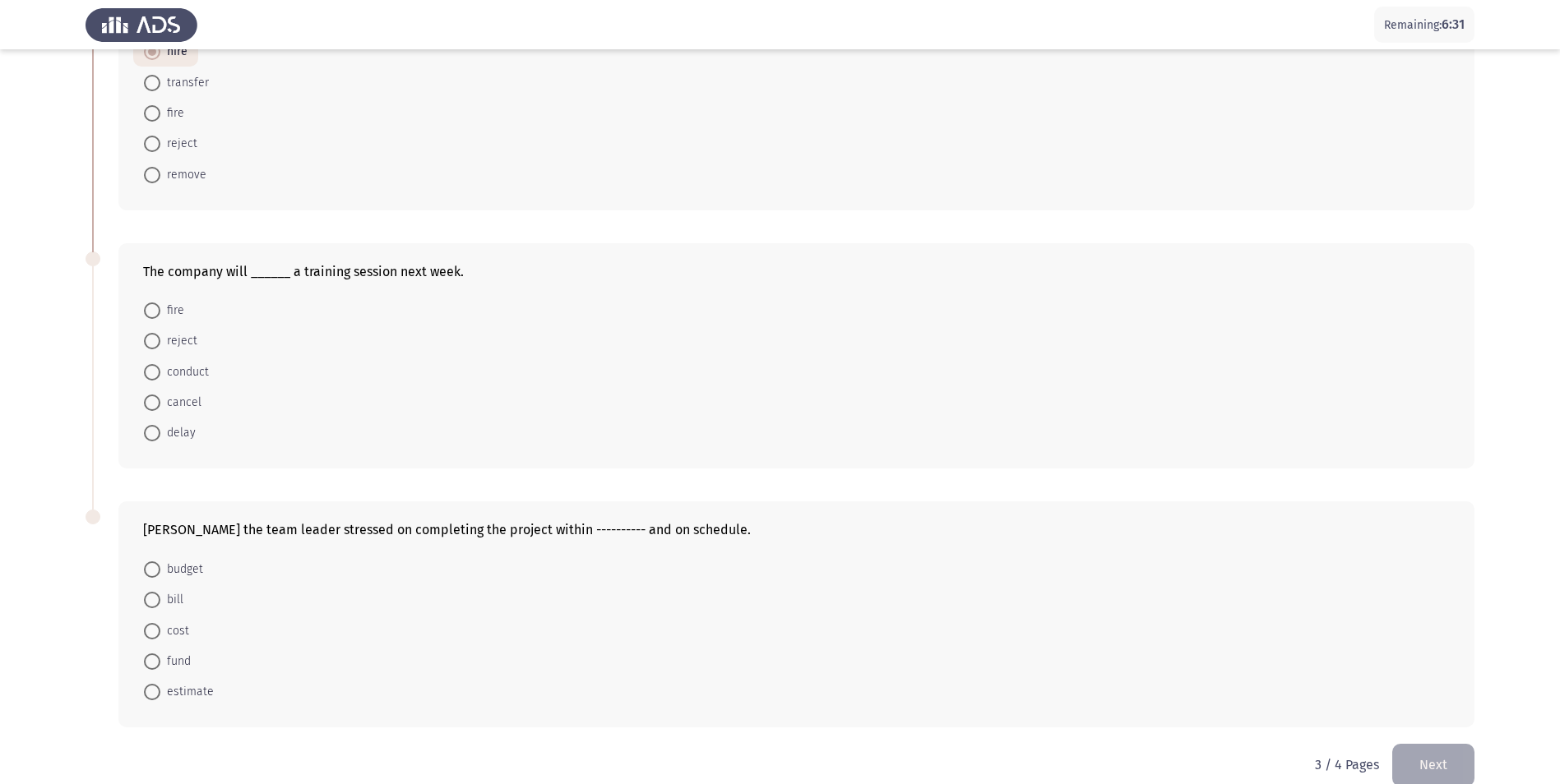
scroll to position [411, 0]
click at [148, 373] on span at bounding box center [152, 371] width 16 height 16
click at [148, 373] on input "conduct" at bounding box center [152, 371] width 16 height 16
radio input "true"
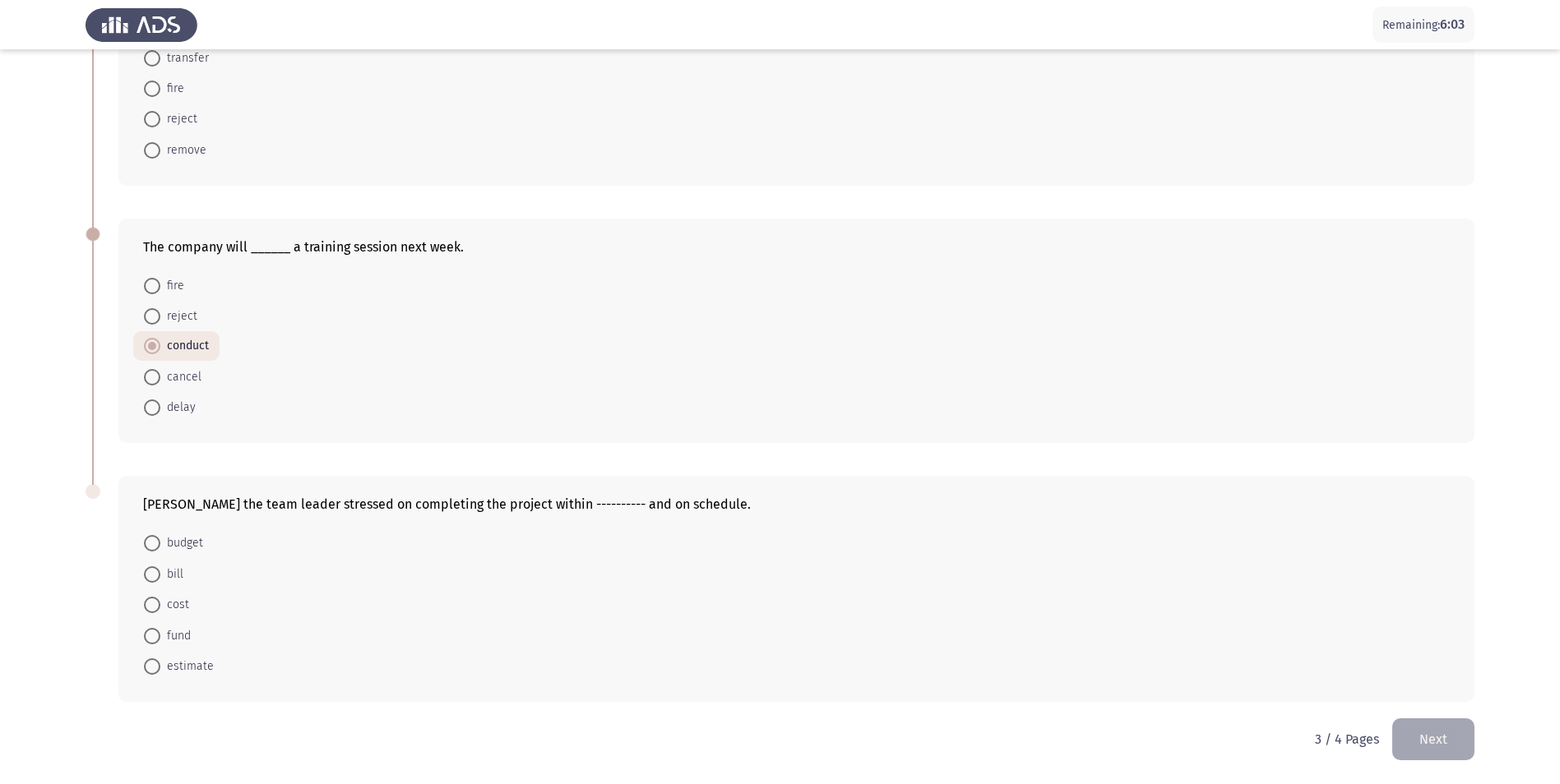
click at [152, 545] on span at bounding box center [152, 543] width 16 height 16
click at [152, 545] on input "budget" at bounding box center [152, 543] width 16 height 16
radio input "true"
click at [1435, 738] on button "Next" at bounding box center [1434, 739] width 82 height 42
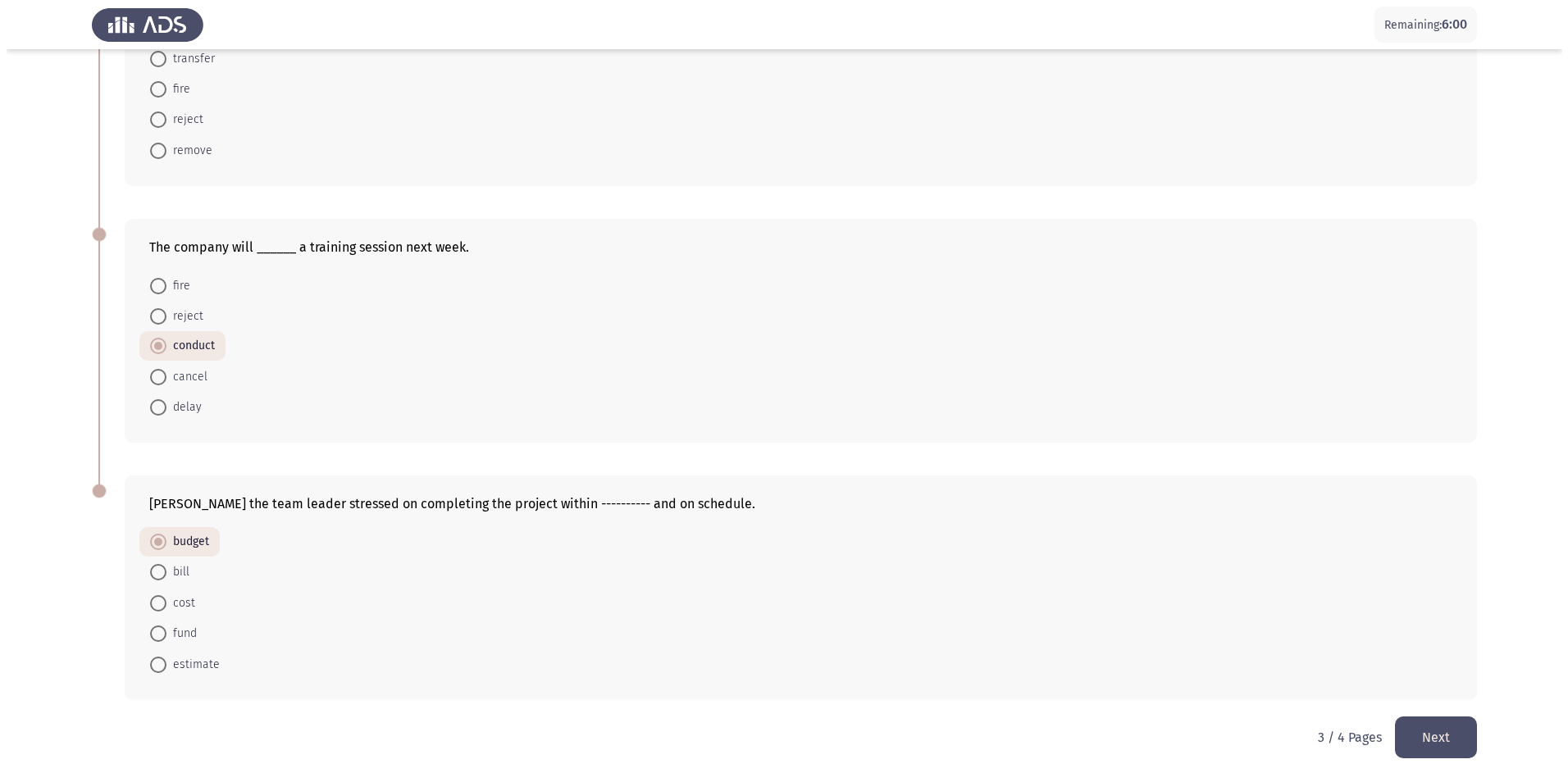
scroll to position [0, 0]
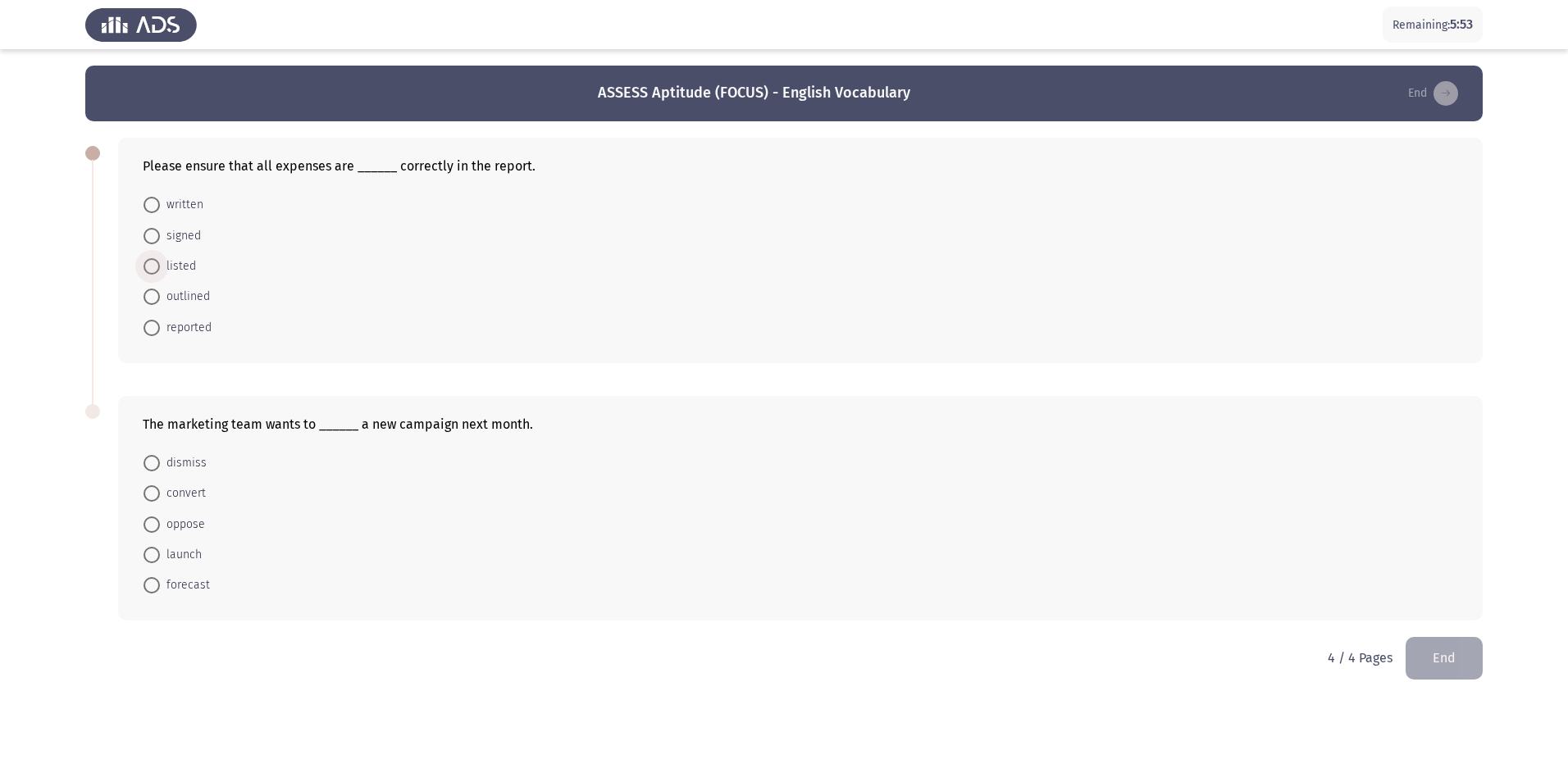
click at [152, 261] on span at bounding box center [152, 266] width 16 height 16
click at [152, 261] on input "listed" at bounding box center [152, 266] width 16 height 16
radio input "true"
click at [145, 558] on span at bounding box center [152, 554] width 16 height 16
click at [145, 558] on input "launch" at bounding box center [152, 554] width 16 height 16
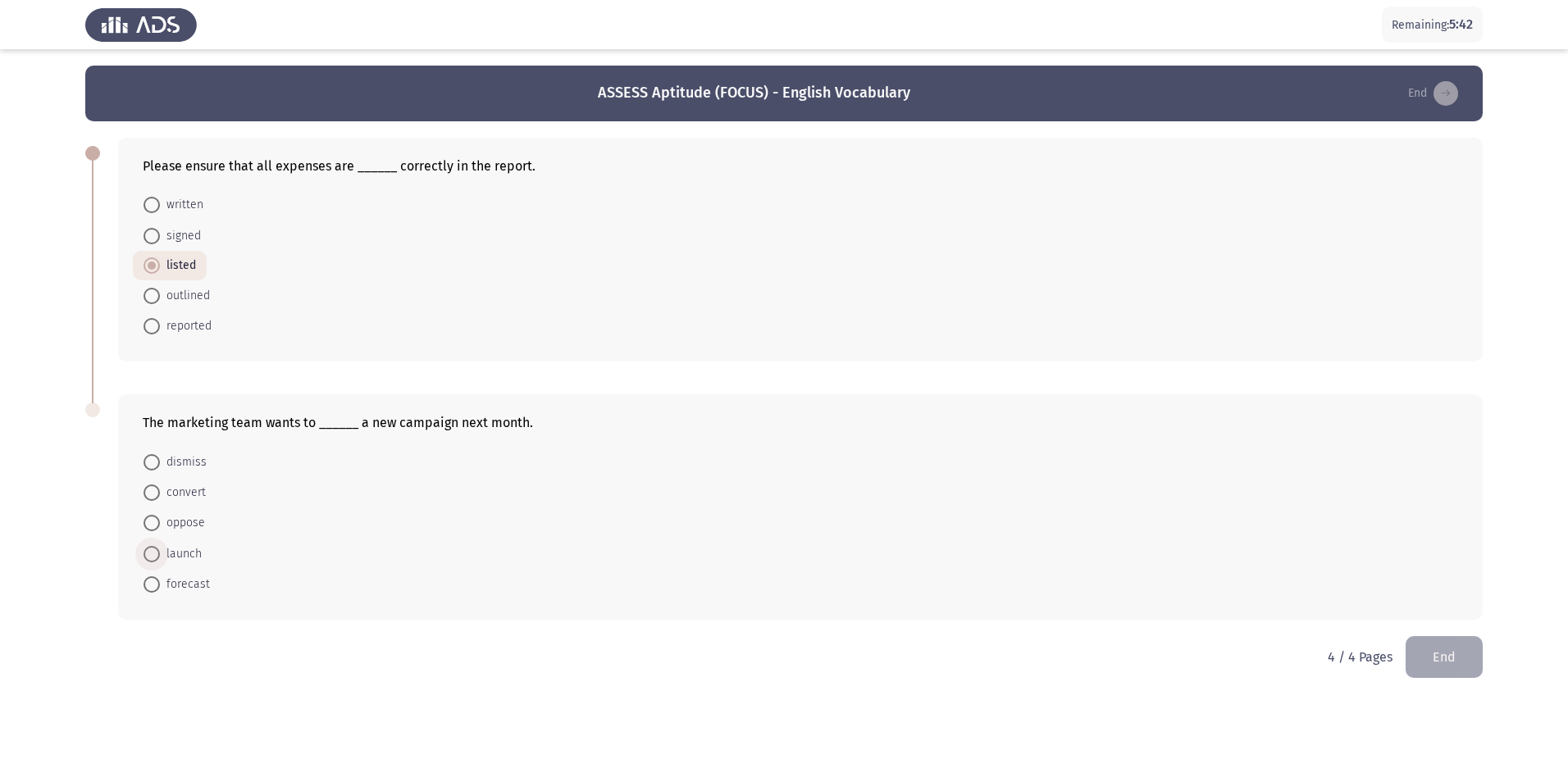
radio input "true"
click at [1443, 658] on button "End" at bounding box center [1444, 656] width 77 height 42
